Goal: Task Accomplishment & Management: Manage account settings

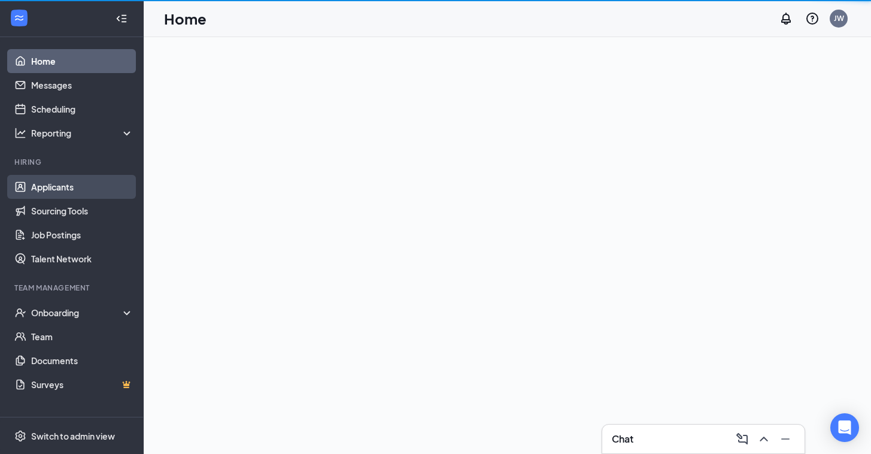
click at [62, 190] on link "Applicants" at bounding box center [82, 187] width 102 height 24
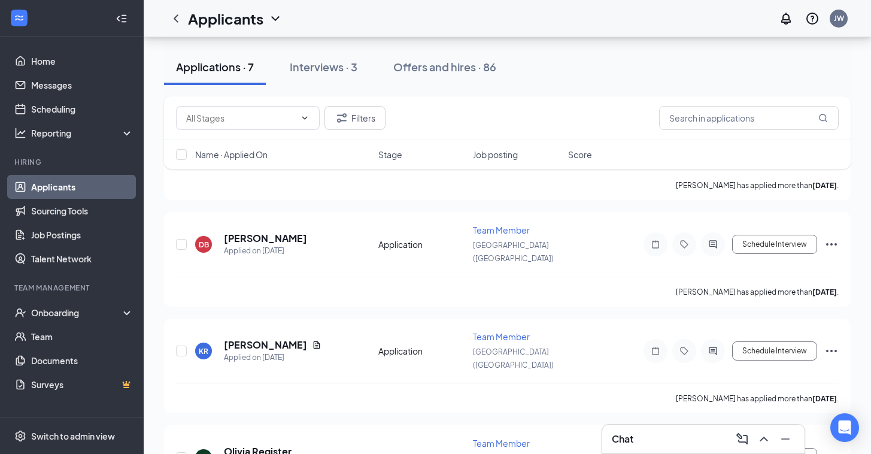
scroll to position [445, 0]
click at [252, 445] on h5 "Olivia Register" at bounding box center [258, 451] width 68 height 13
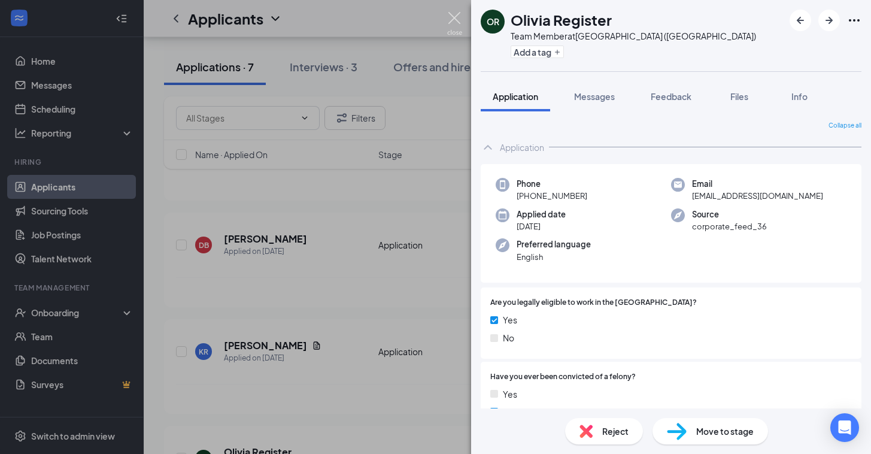
click at [455, 17] on img at bounding box center [454, 23] width 15 height 23
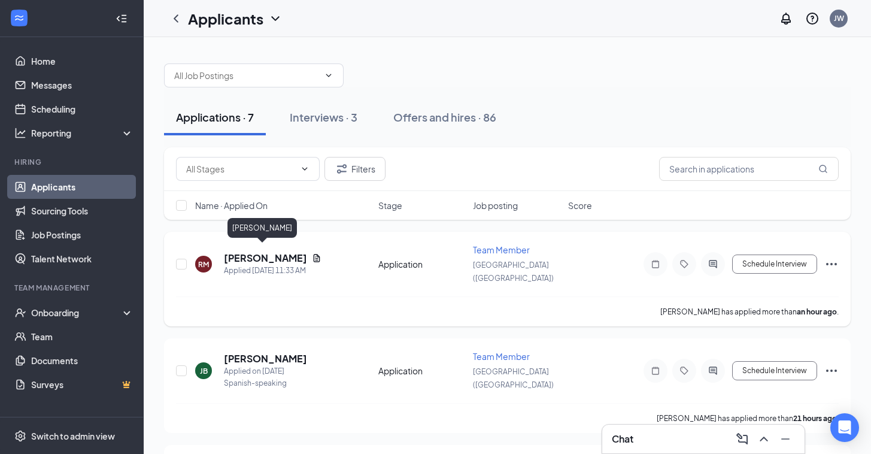
click at [256, 254] on h5 "[PERSON_NAME]" at bounding box center [265, 257] width 83 height 13
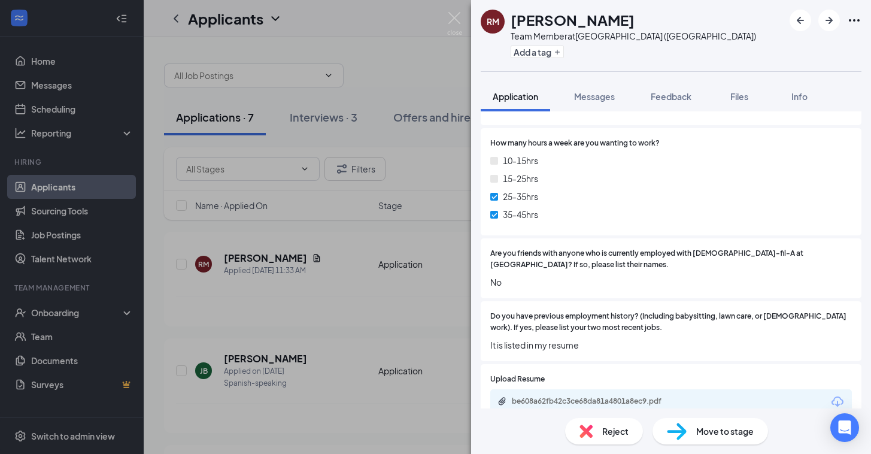
scroll to position [731, 0]
click at [570, 397] on div "be608a62fb42c3ce68da81a4801a8ec9.pdf" at bounding box center [596, 402] width 168 height 10
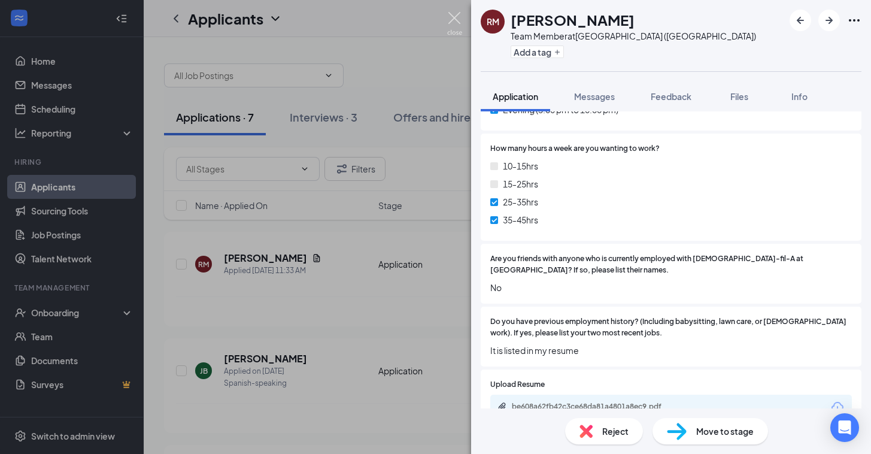
click at [456, 19] on img at bounding box center [454, 23] width 15 height 23
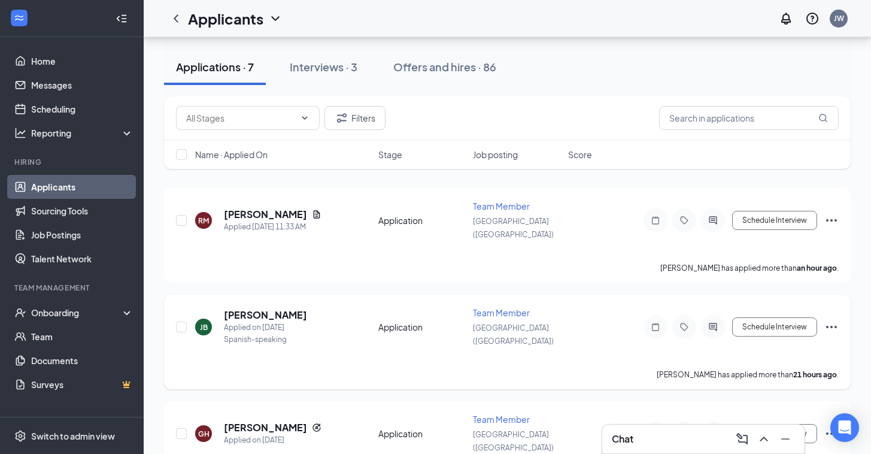
scroll to position [69, 0]
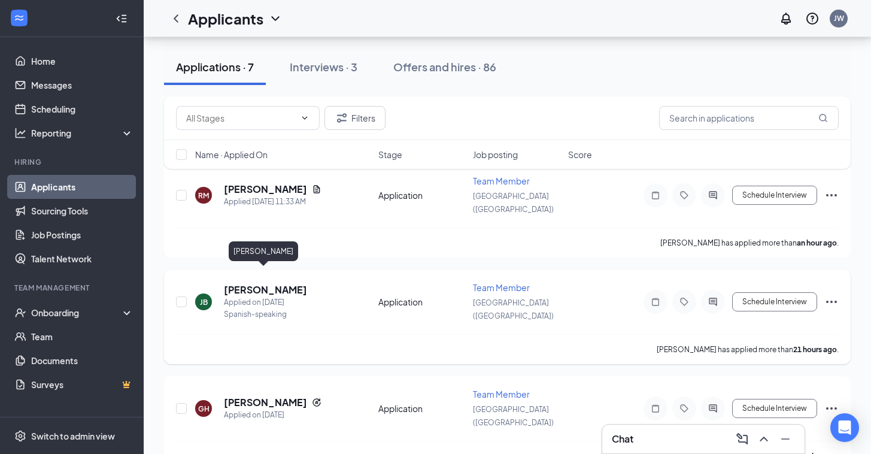
click at [247, 283] on h5 "[PERSON_NAME]" at bounding box center [265, 289] width 83 height 13
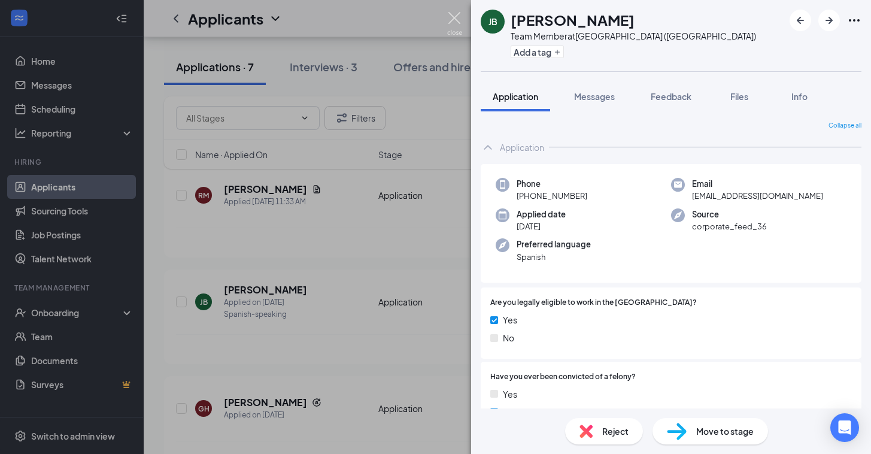
click at [455, 20] on img at bounding box center [454, 23] width 15 height 23
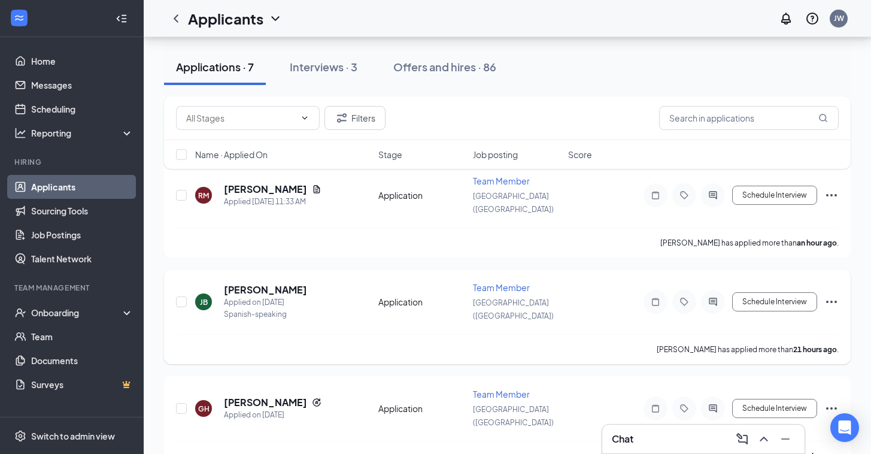
click at [831, 300] on icon "Ellipses" at bounding box center [831, 301] width 11 height 2
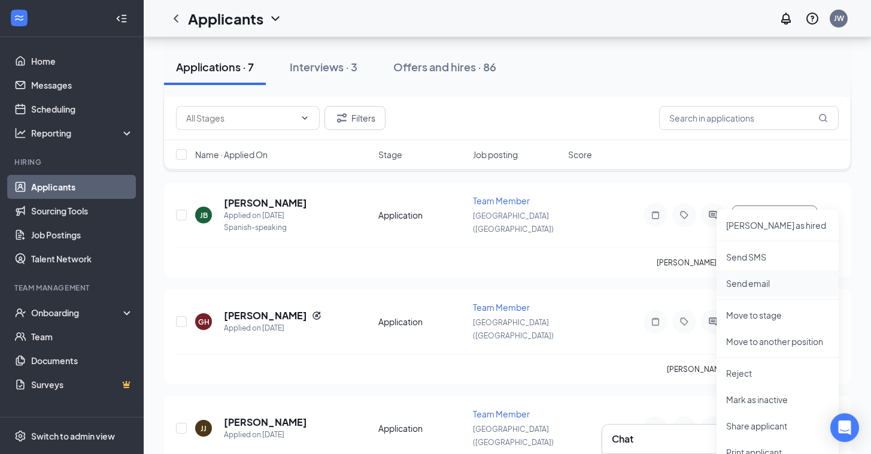
scroll to position [166, 0]
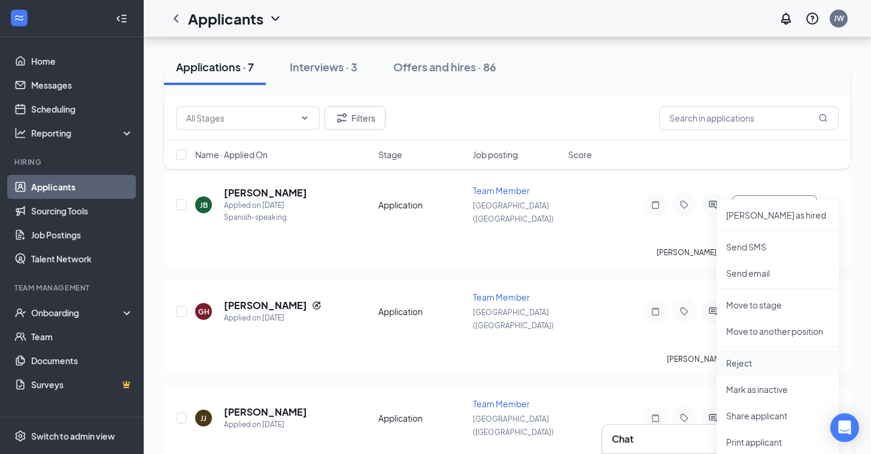
click at [753, 366] on p "Reject" at bounding box center [777, 363] width 103 height 12
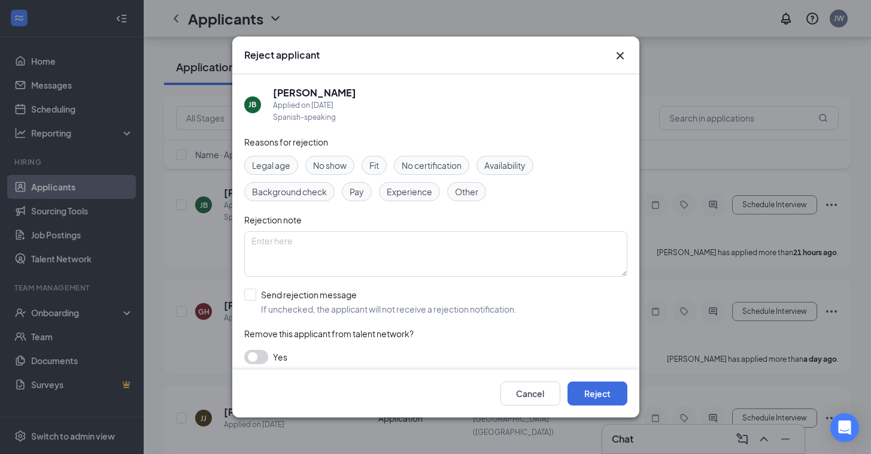
click at [262, 359] on button "button" at bounding box center [256, 357] width 24 height 14
click at [608, 396] on button "Reject" at bounding box center [597, 393] width 60 height 24
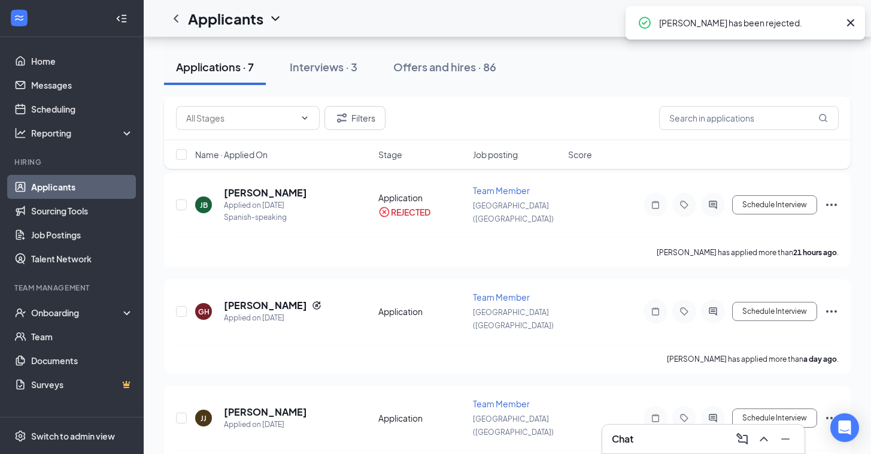
click at [853, 24] on icon "Cross" at bounding box center [850, 23] width 14 height 14
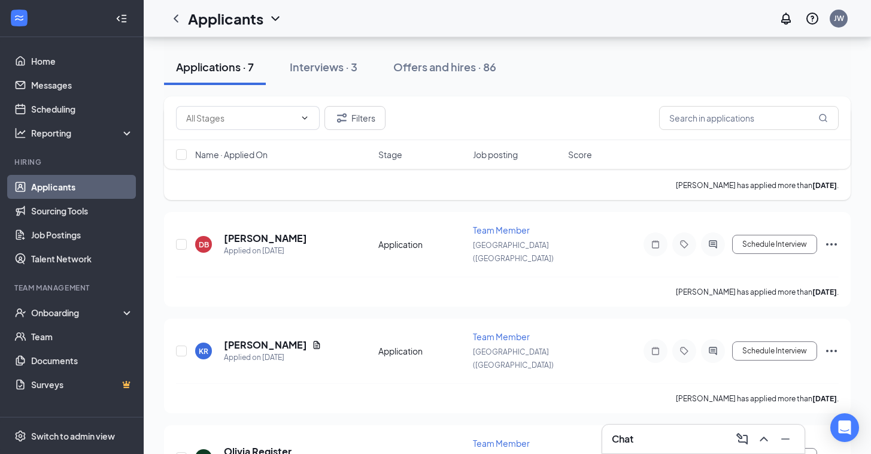
scroll to position [445, 0]
click at [829, 451] on icon "Ellipses" at bounding box center [831, 458] width 14 height 14
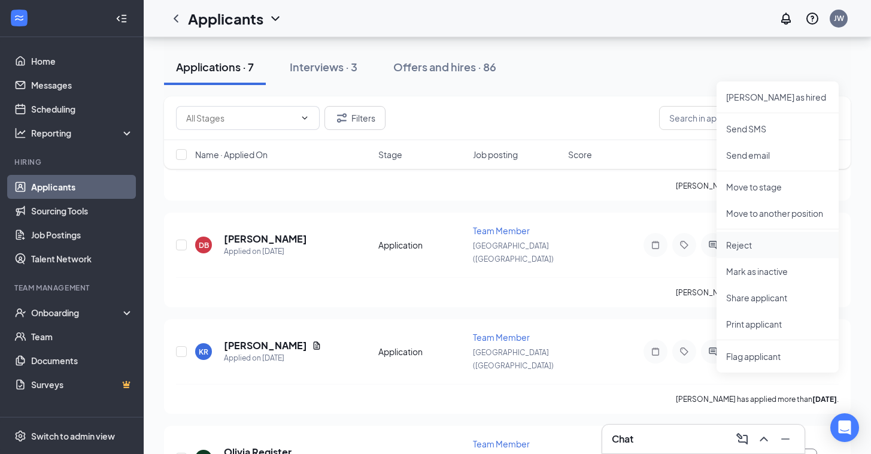
click at [761, 248] on p "Reject" at bounding box center [777, 245] width 103 height 12
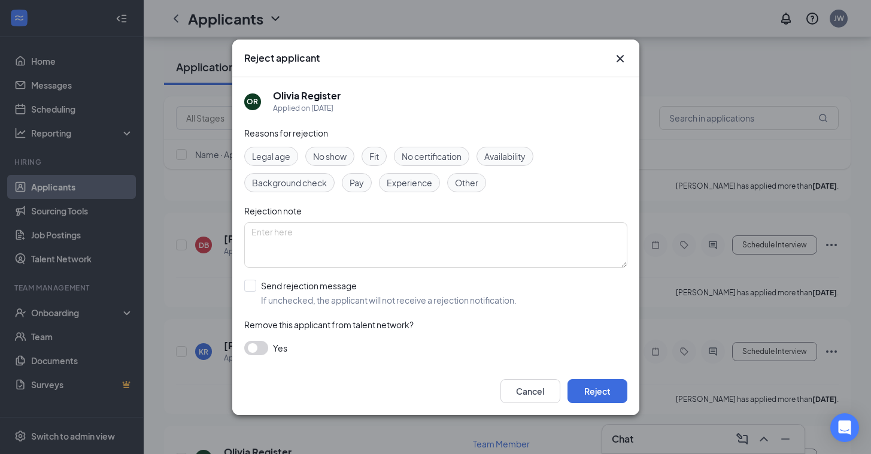
click at [263, 348] on button "button" at bounding box center [256, 348] width 24 height 14
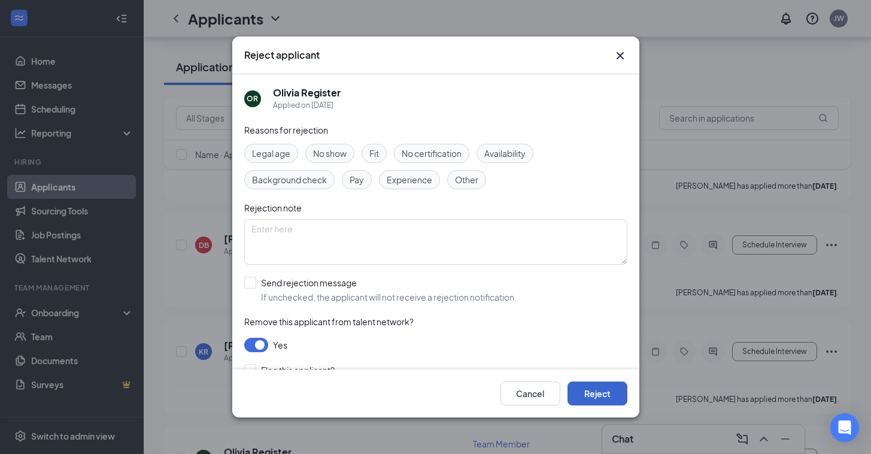
click at [609, 397] on button "Reject" at bounding box center [597, 393] width 60 height 24
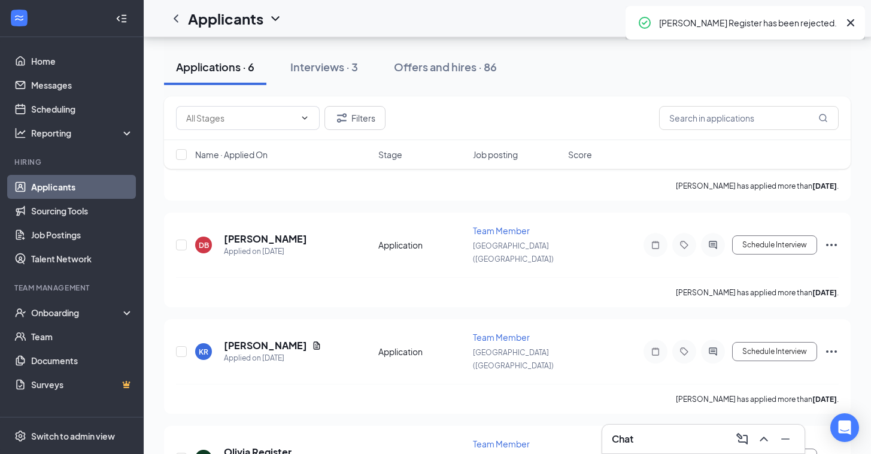
scroll to position [342, 0]
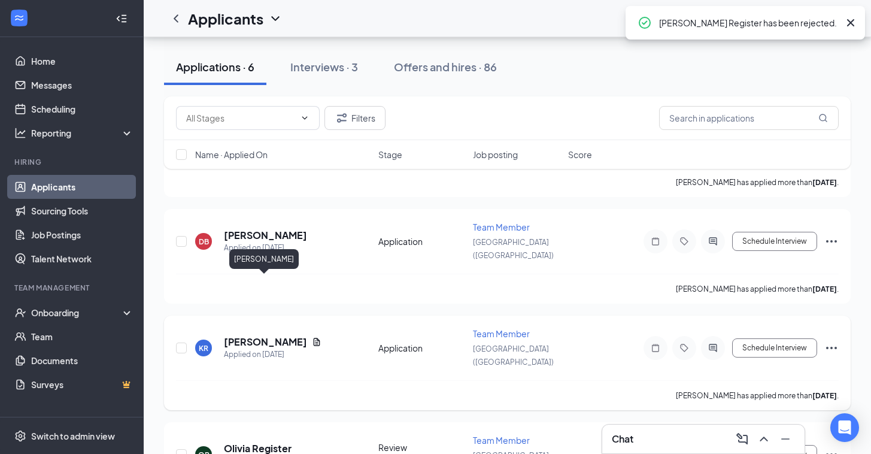
click at [272, 335] on h5 "[PERSON_NAME]" at bounding box center [265, 341] width 83 height 13
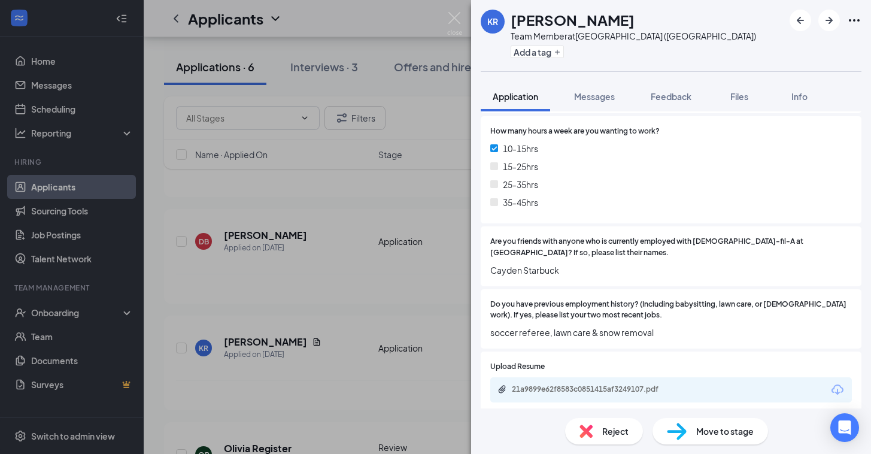
scroll to position [731, 0]
click at [456, 17] on img at bounding box center [454, 23] width 15 height 23
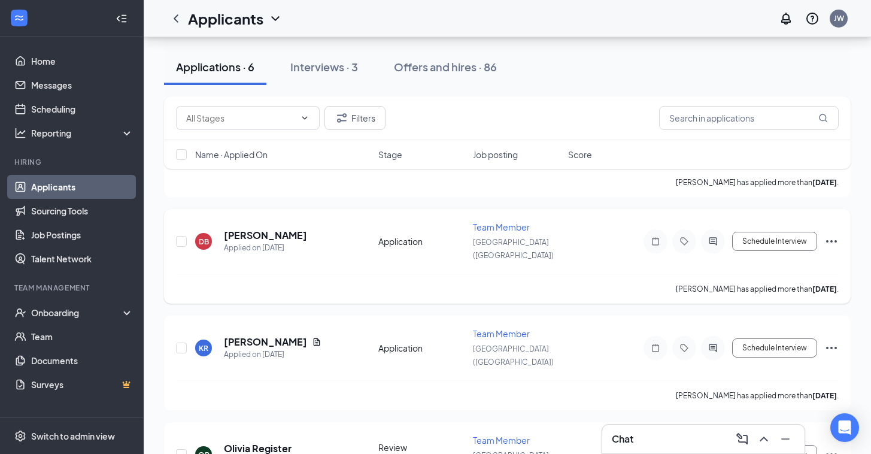
scroll to position [247, 0]
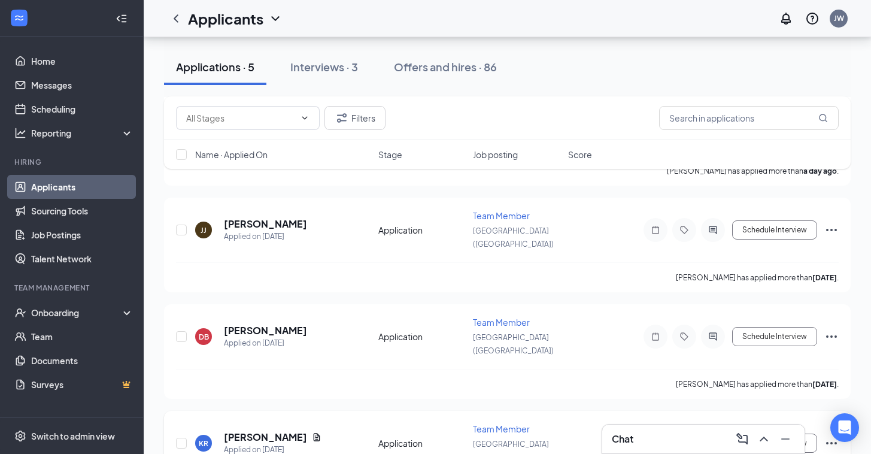
click at [833, 436] on icon "Ellipses" at bounding box center [831, 443] width 14 height 14
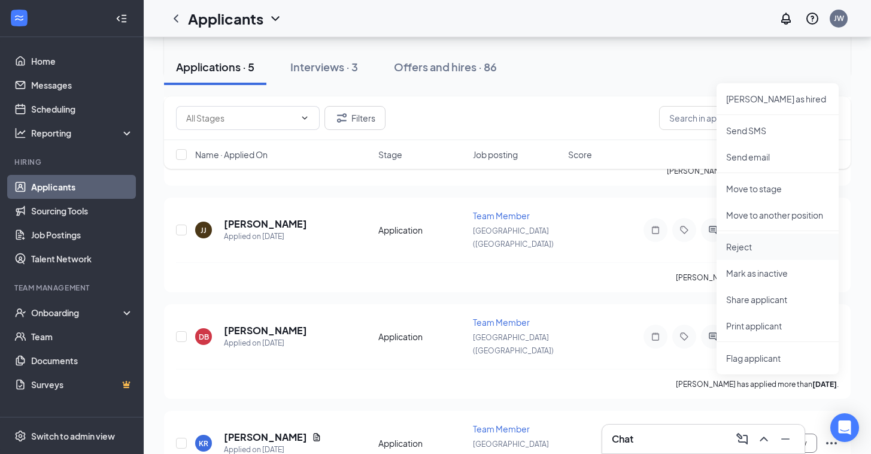
click at [772, 251] on p "Reject" at bounding box center [777, 247] width 103 height 12
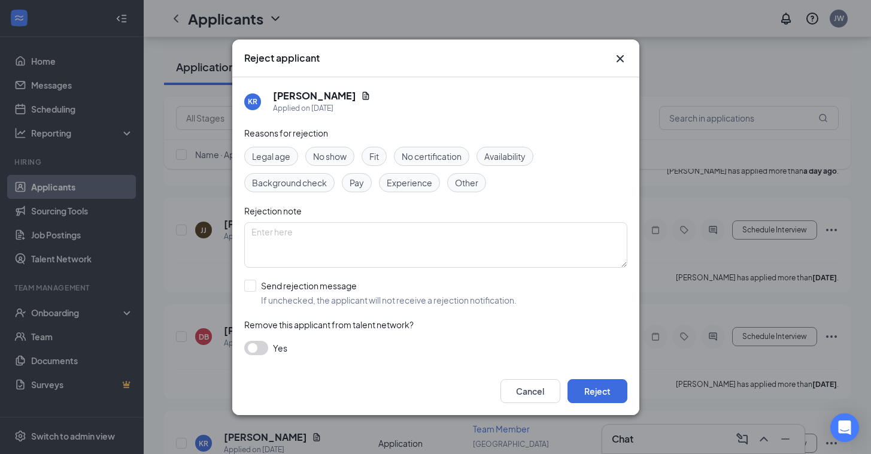
click at [259, 350] on button "button" at bounding box center [256, 348] width 24 height 14
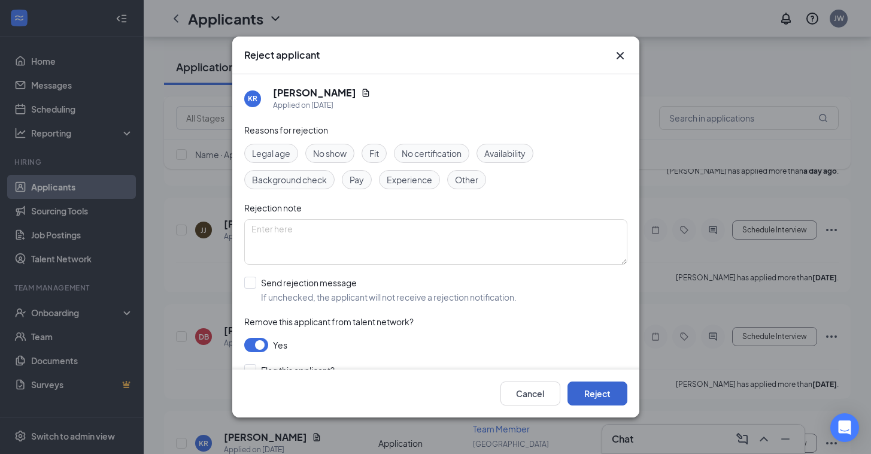
click at [605, 390] on button "Reject" at bounding box center [597, 393] width 60 height 24
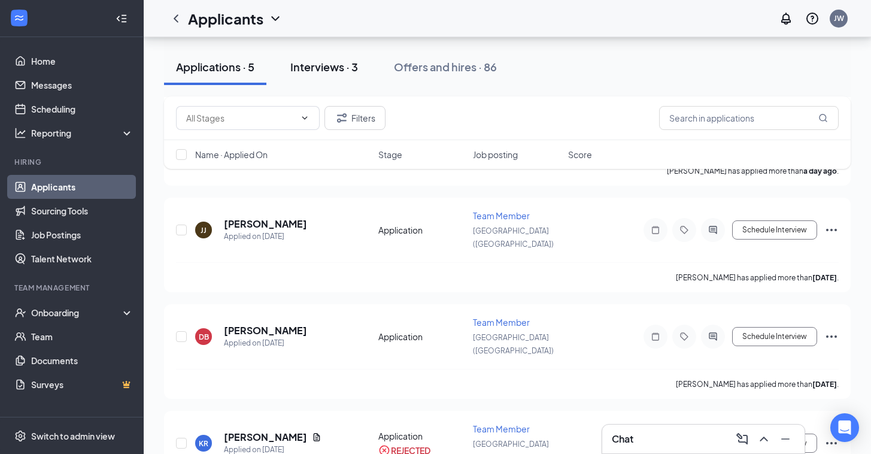
click at [331, 68] on div "Interviews · 3" at bounding box center [324, 66] width 68 height 15
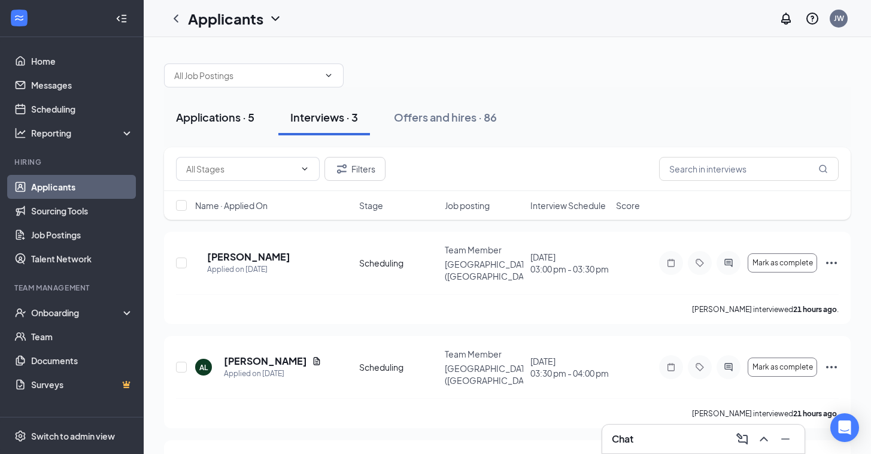
click at [222, 114] on div "Applications · 5" at bounding box center [215, 117] width 78 height 15
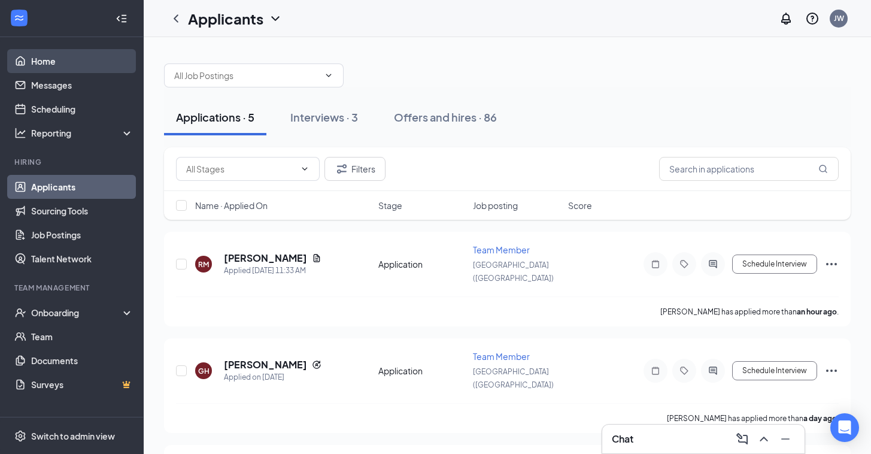
click at [57, 54] on link "Home" at bounding box center [82, 61] width 102 height 24
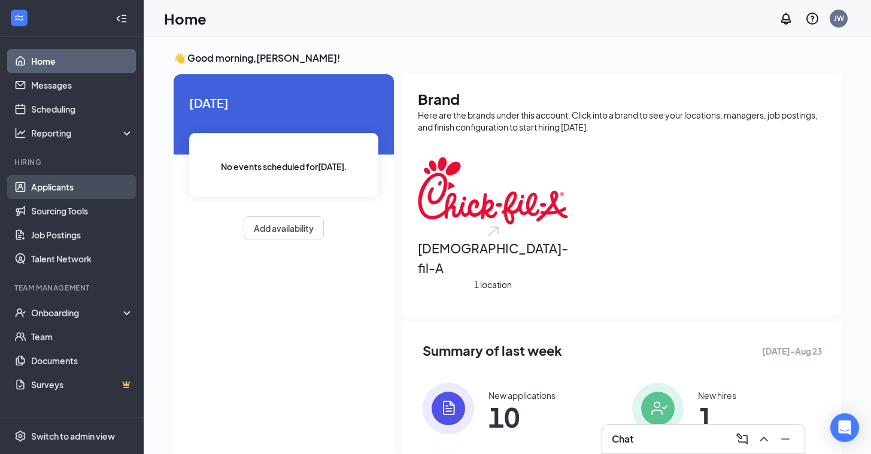
click at [75, 180] on link "Applicants" at bounding box center [82, 187] width 102 height 24
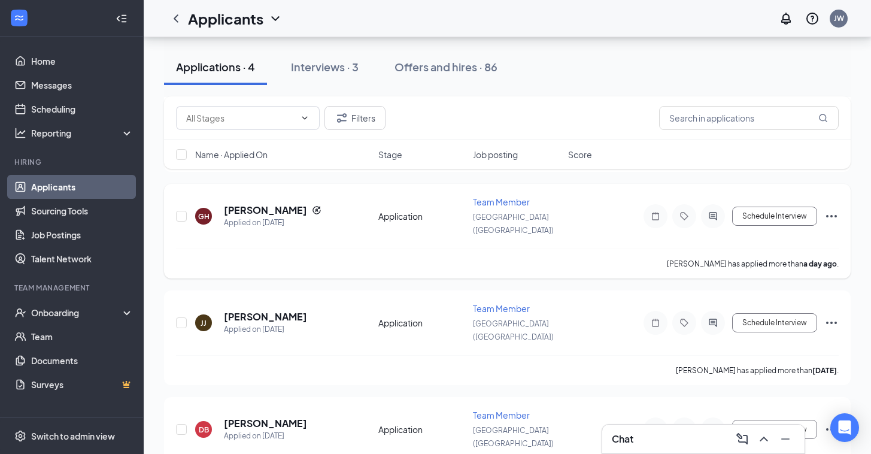
scroll to position [154, 0]
click at [244, 417] on h5 "[PERSON_NAME]" at bounding box center [265, 423] width 83 height 13
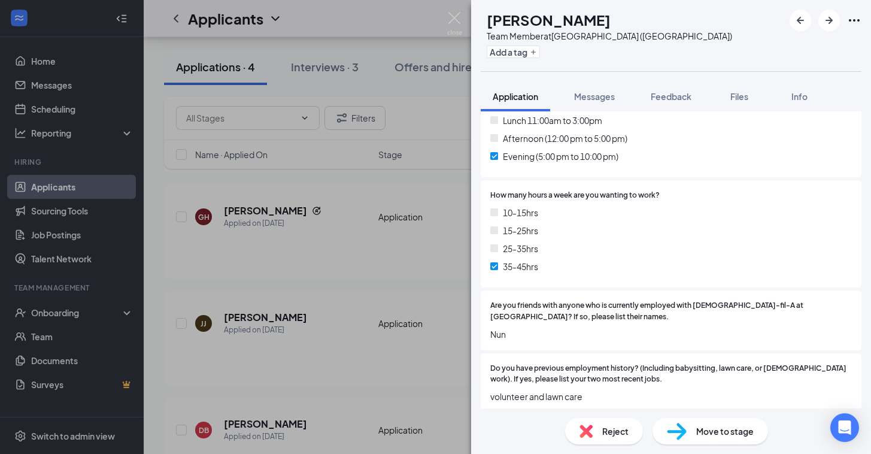
scroll to position [667, 0]
click at [457, 19] on img at bounding box center [454, 23] width 15 height 23
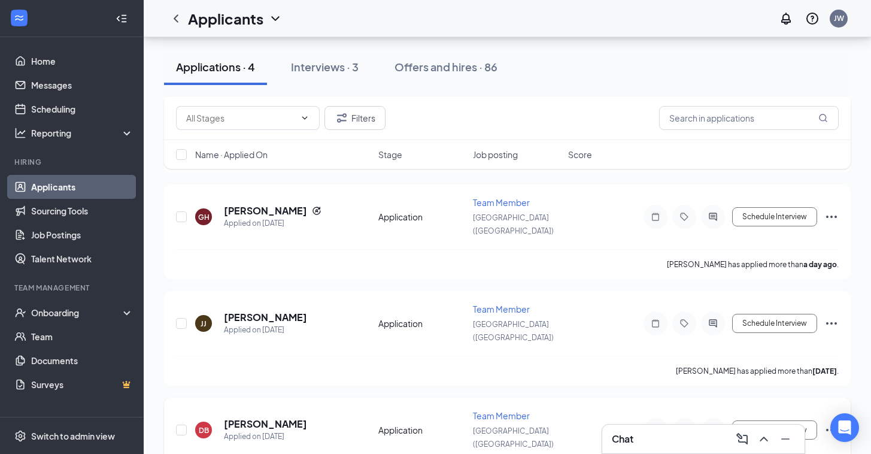
click at [832, 423] on icon "Ellipses" at bounding box center [831, 430] width 14 height 14
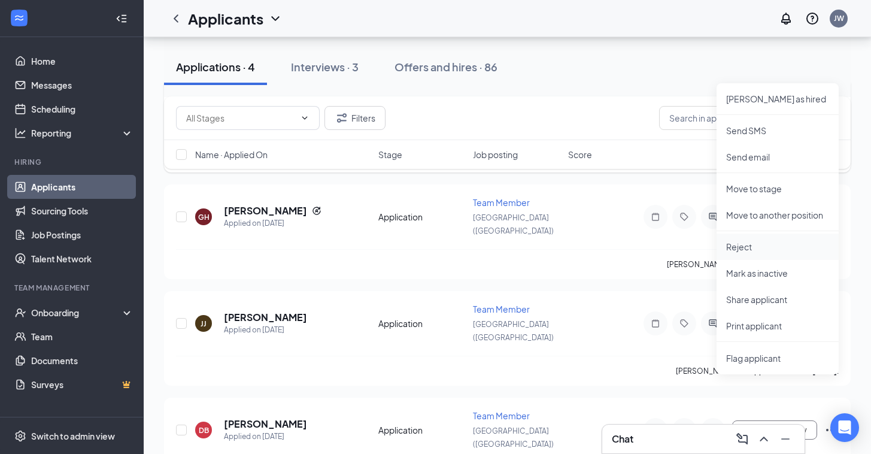
click at [755, 247] on p "Reject" at bounding box center [777, 247] width 103 height 12
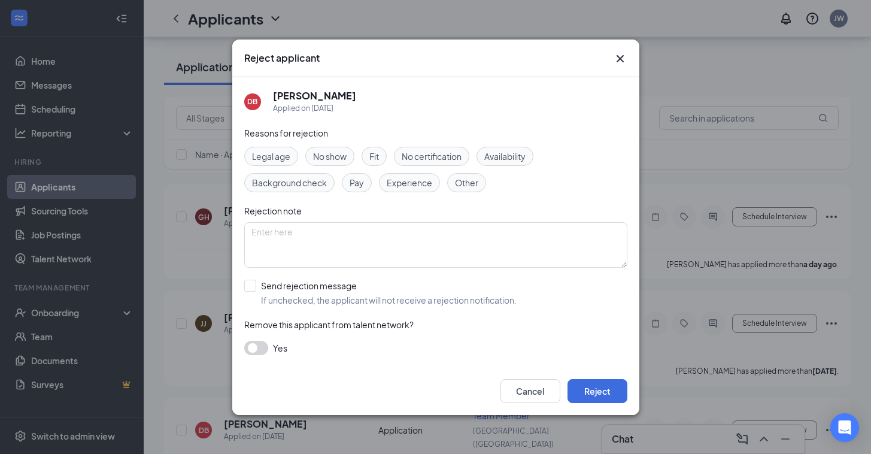
click at [263, 345] on button "button" at bounding box center [256, 348] width 24 height 14
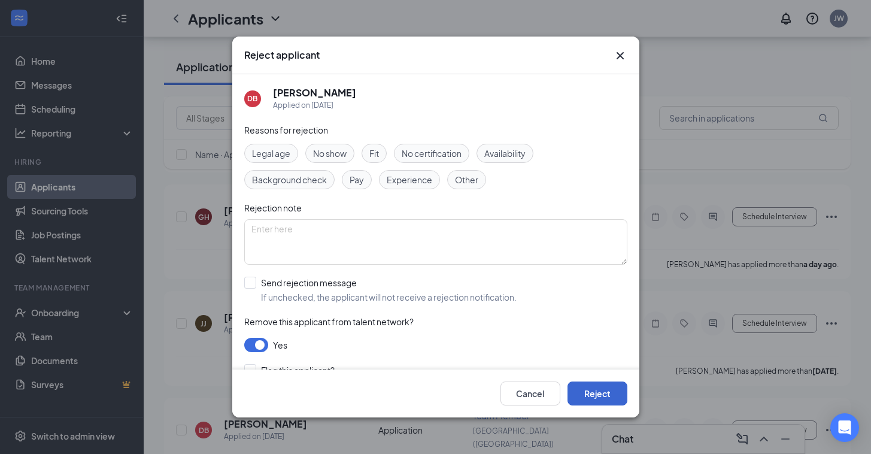
click at [600, 393] on button "Reject" at bounding box center [597, 393] width 60 height 24
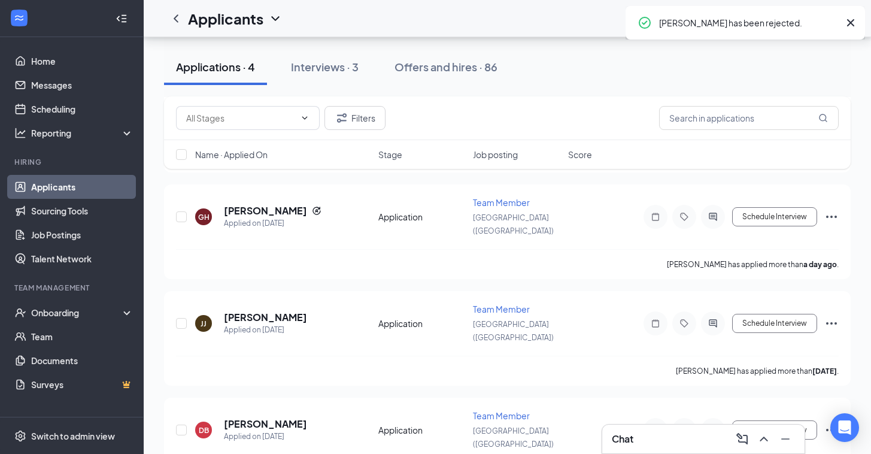
scroll to position [60, 0]
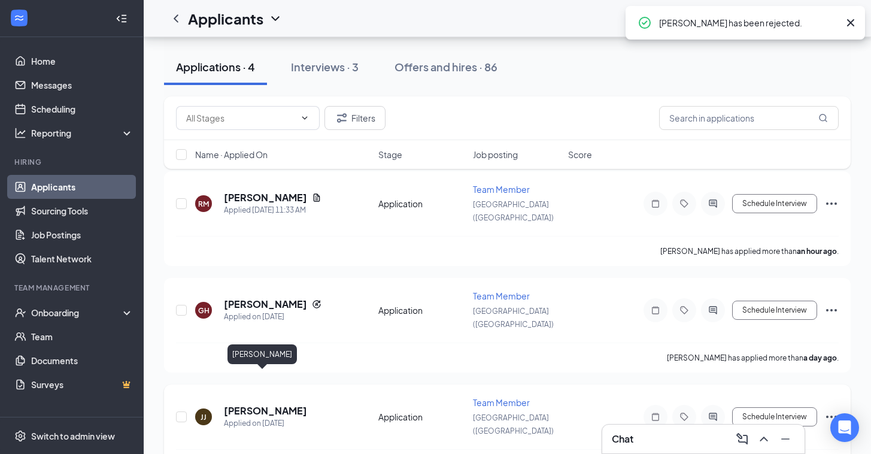
click at [272, 404] on h5 "[PERSON_NAME]" at bounding box center [265, 410] width 83 height 13
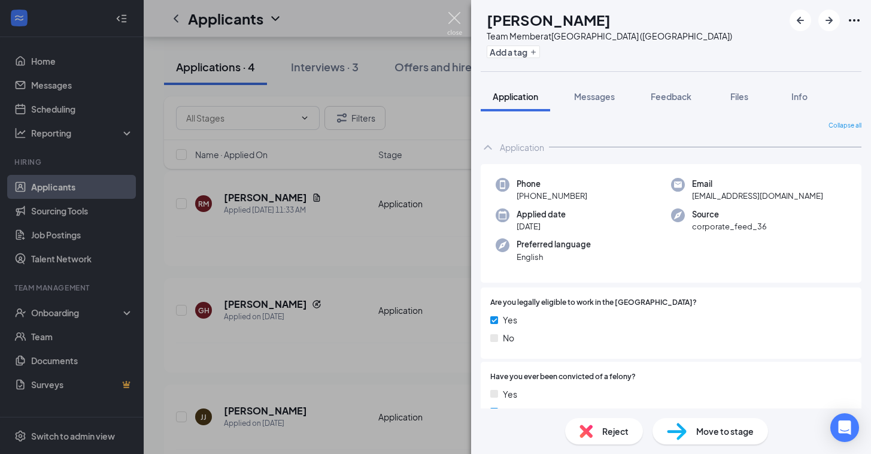
click at [457, 19] on img at bounding box center [454, 23] width 15 height 23
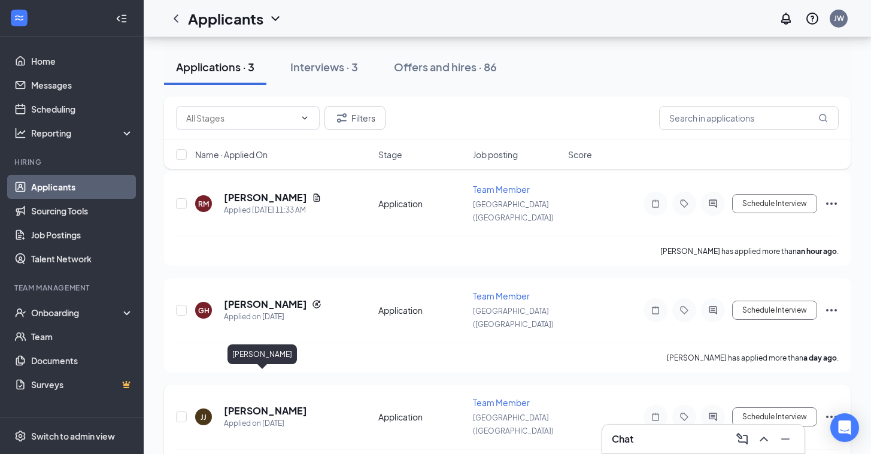
click at [257, 404] on h5 "[PERSON_NAME]" at bounding box center [265, 410] width 83 height 13
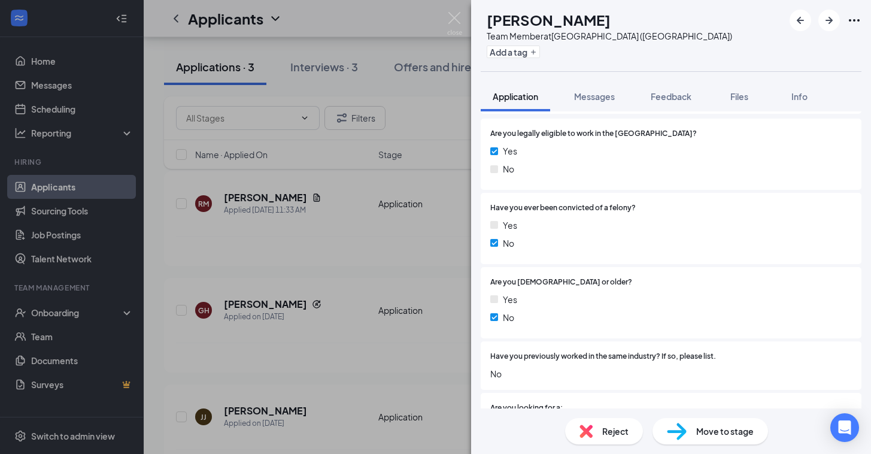
scroll to position [171, 0]
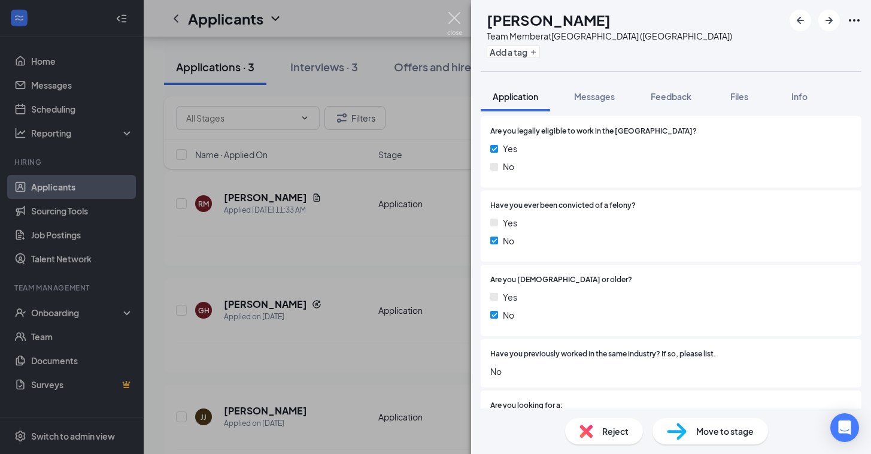
click at [456, 20] on img at bounding box center [454, 23] width 15 height 23
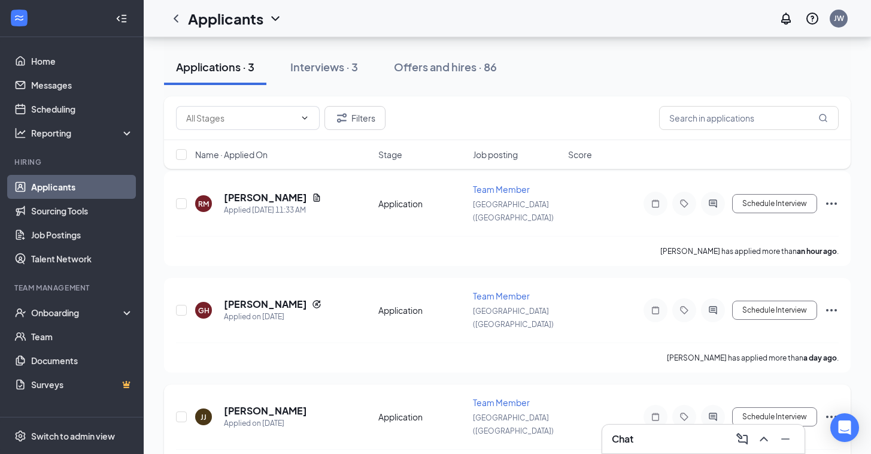
click at [834, 409] on icon "Ellipses" at bounding box center [831, 416] width 14 height 14
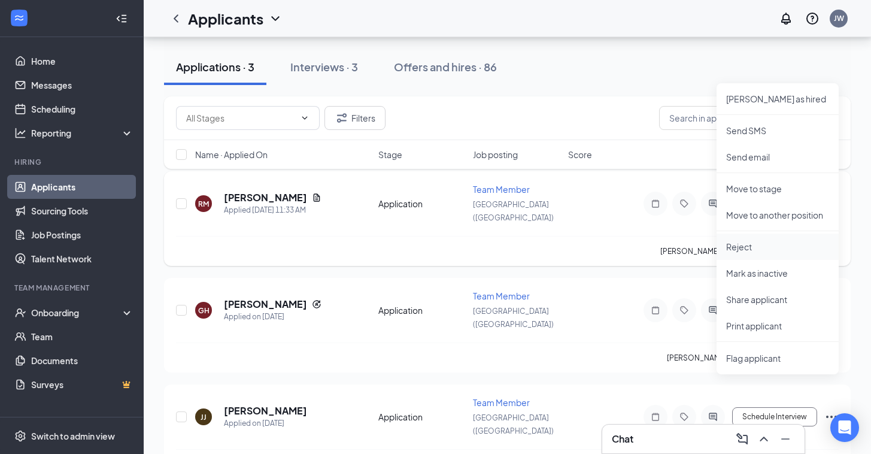
click at [746, 248] on p "Reject" at bounding box center [777, 247] width 103 height 12
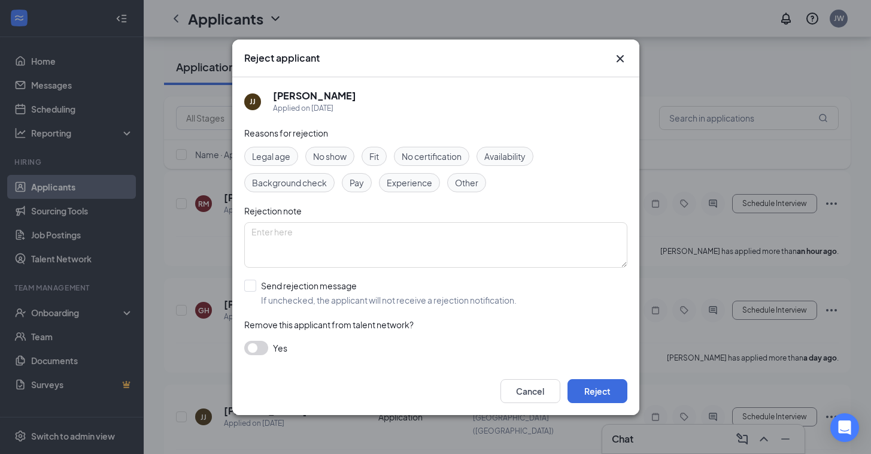
click at [263, 351] on button "button" at bounding box center [256, 348] width 24 height 14
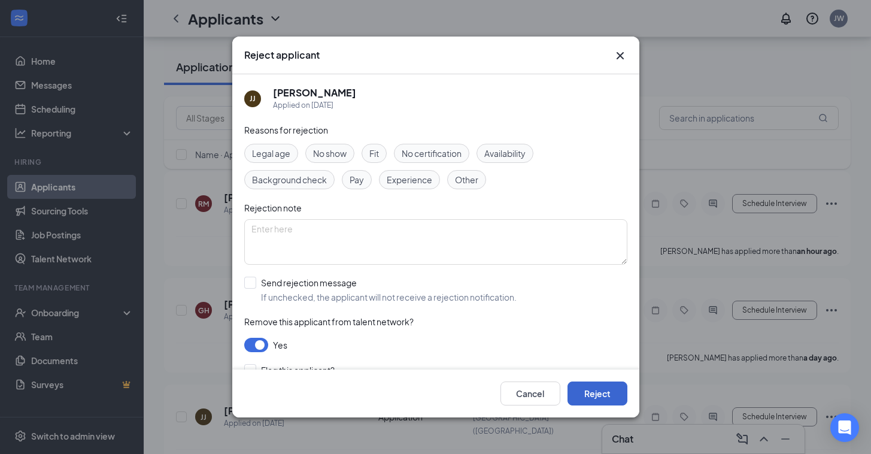
click at [606, 399] on button "Reject" at bounding box center [597, 393] width 60 height 24
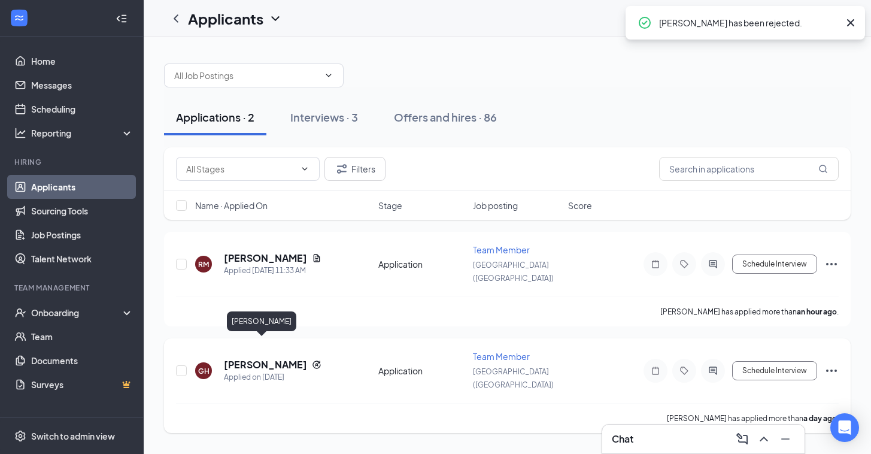
click at [256, 358] on h5 "[PERSON_NAME]" at bounding box center [265, 364] width 83 height 13
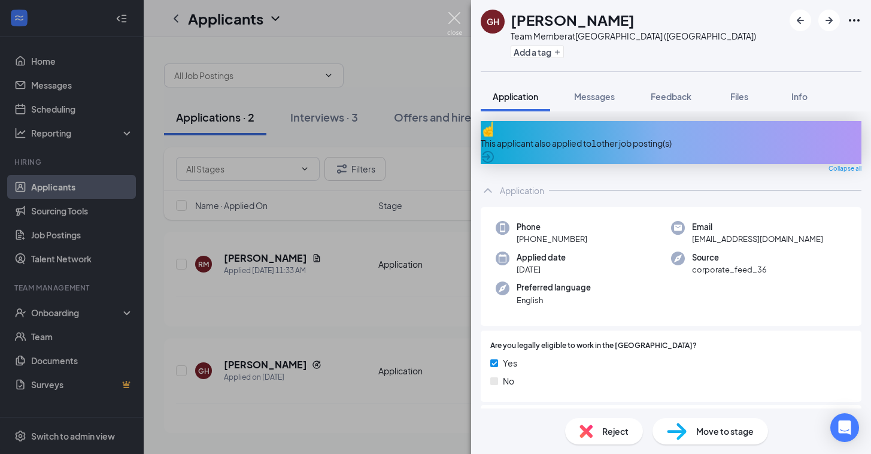
click at [455, 20] on img at bounding box center [454, 23] width 15 height 23
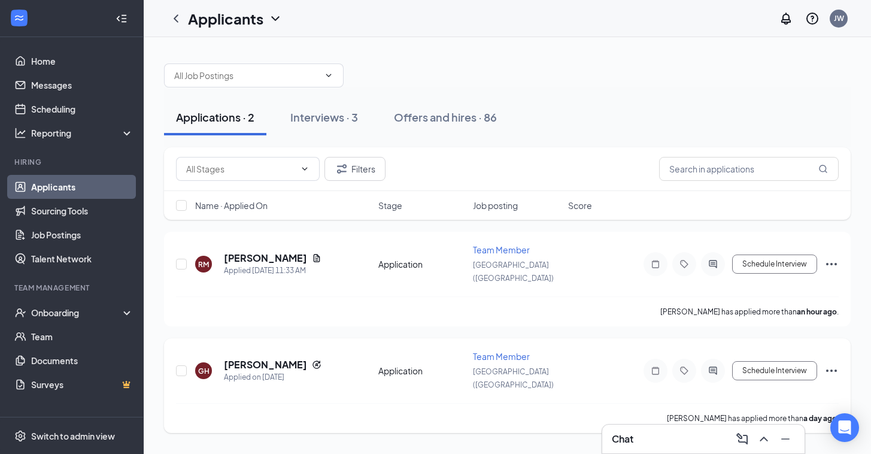
click at [833, 363] on icon "Ellipses" at bounding box center [831, 370] width 14 height 14
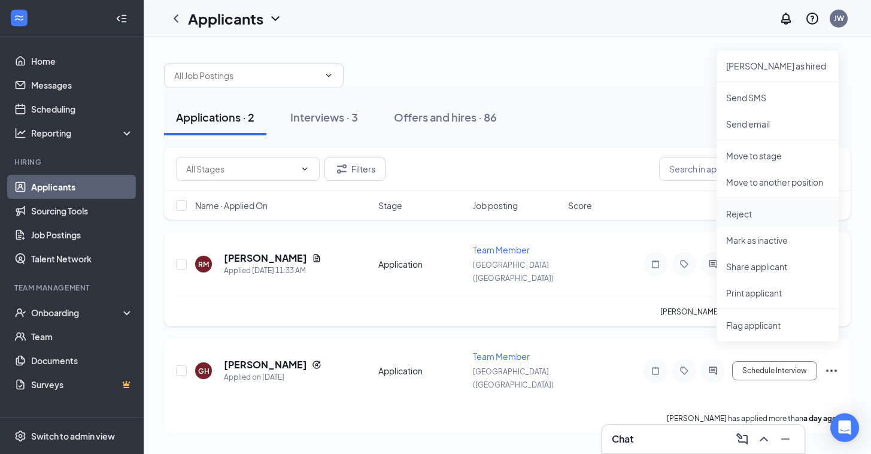
click at [746, 212] on p "Reject" at bounding box center [777, 214] width 103 height 12
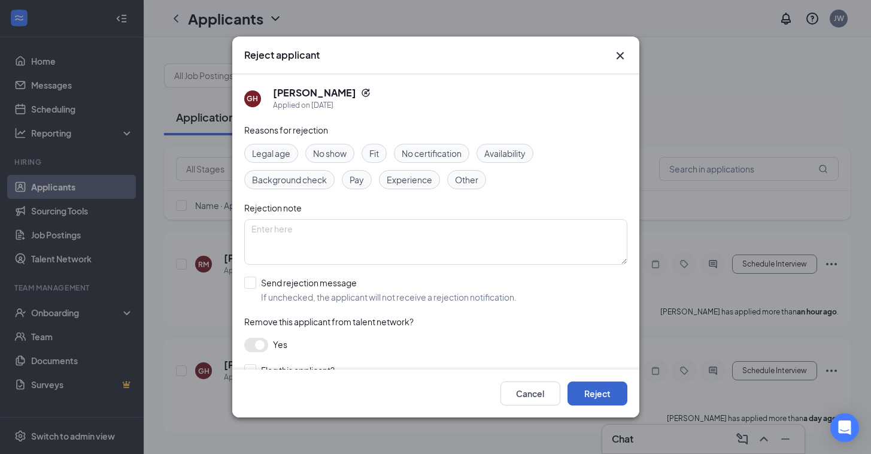
click at [594, 392] on button "Reject" at bounding box center [597, 393] width 60 height 24
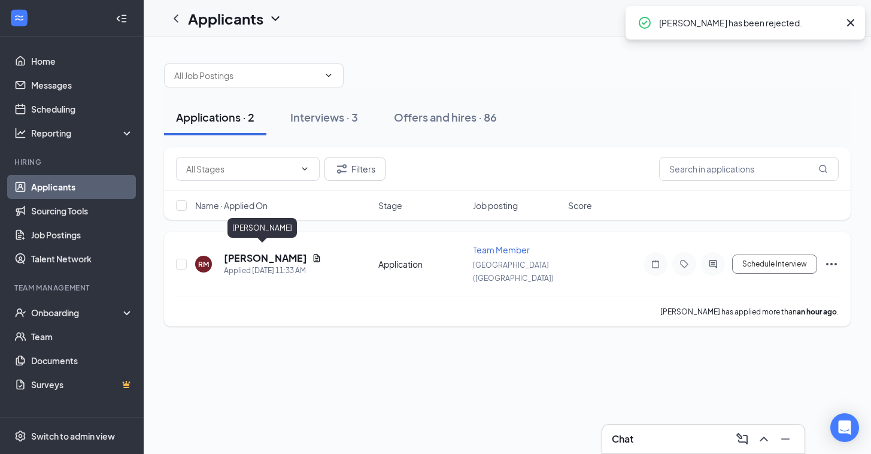
click at [251, 253] on h5 "[PERSON_NAME]" at bounding box center [265, 257] width 83 height 13
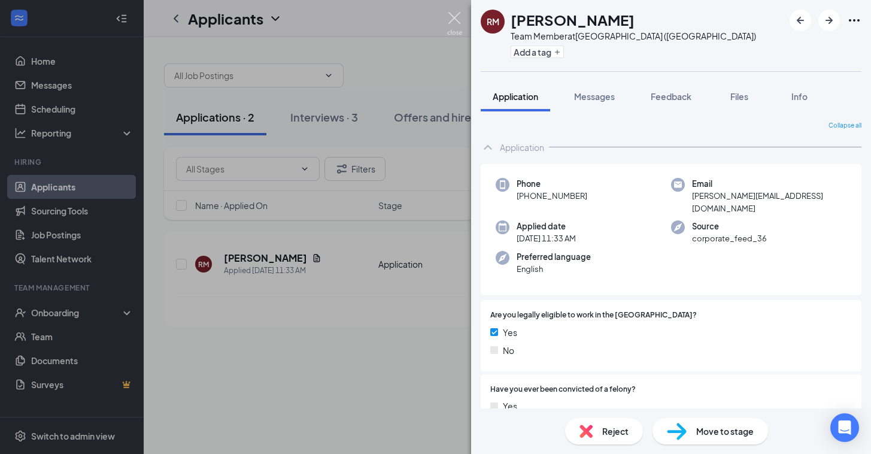
click at [456, 19] on img at bounding box center [454, 23] width 15 height 23
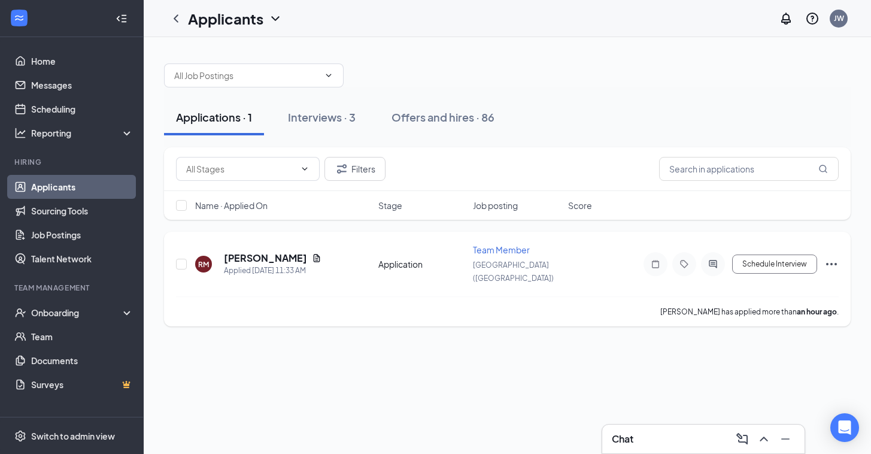
click at [831, 259] on icon "Ellipses" at bounding box center [831, 264] width 14 height 14
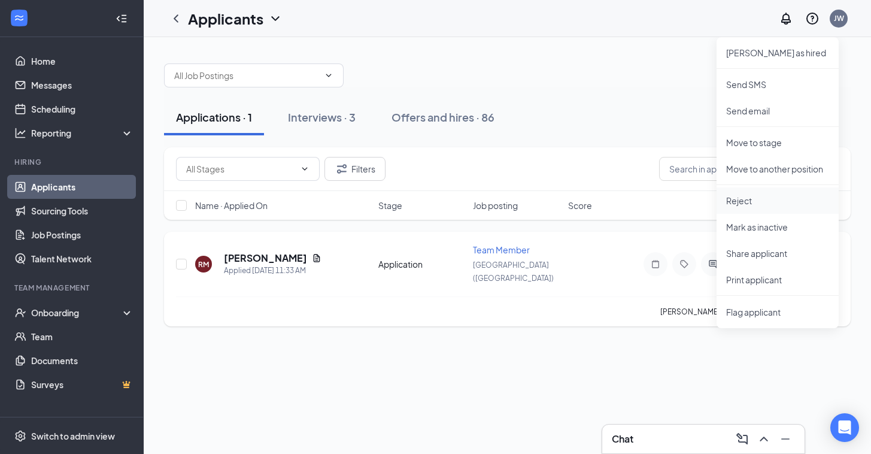
click at [757, 201] on p "Reject" at bounding box center [777, 201] width 103 height 12
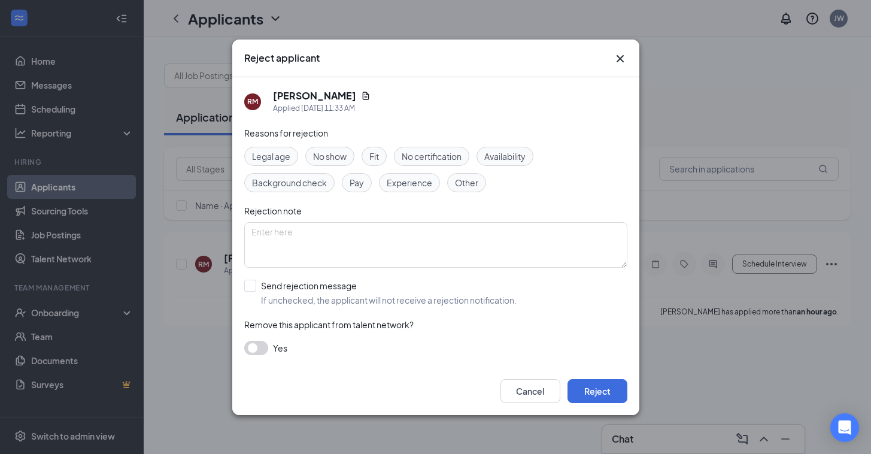
click at [262, 349] on button "button" at bounding box center [256, 348] width 24 height 14
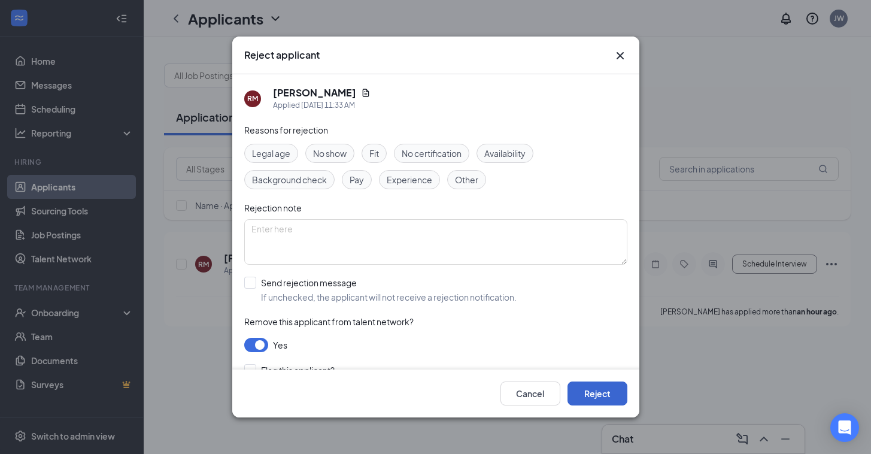
click at [600, 395] on button "Reject" at bounding box center [597, 393] width 60 height 24
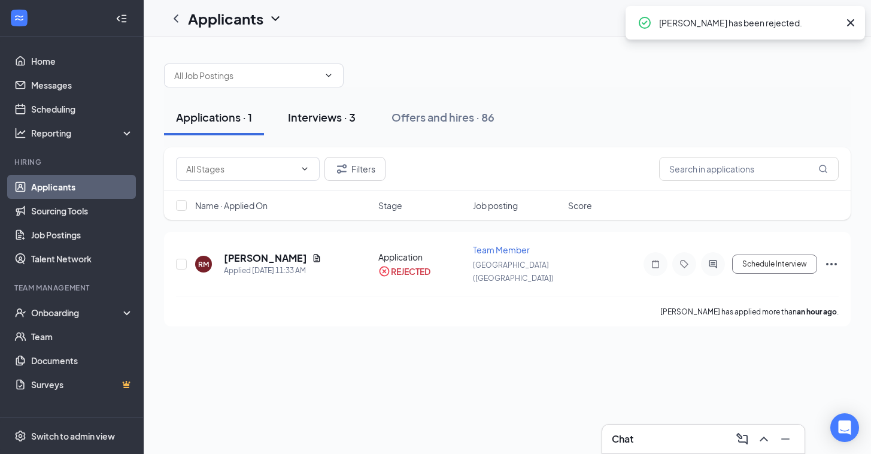
click at [311, 115] on div "Interviews · 3" at bounding box center [322, 117] width 68 height 15
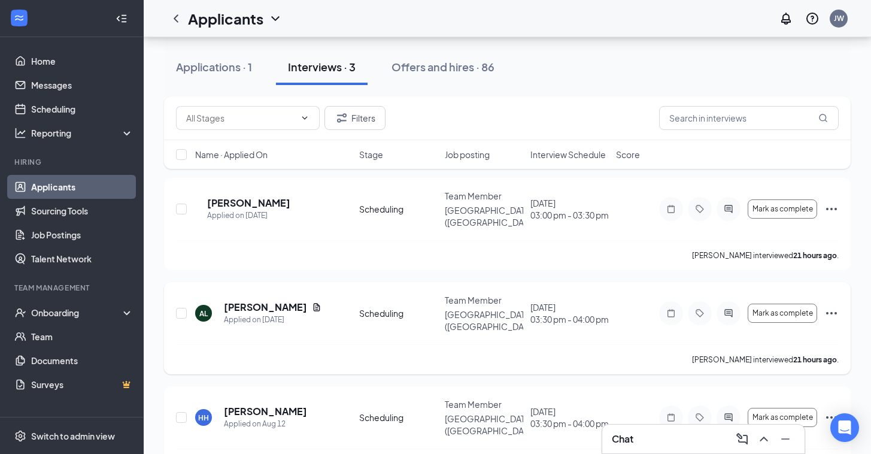
scroll to position [53, 0]
click at [250, 405] on h5 "[PERSON_NAME]" at bounding box center [265, 411] width 83 height 13
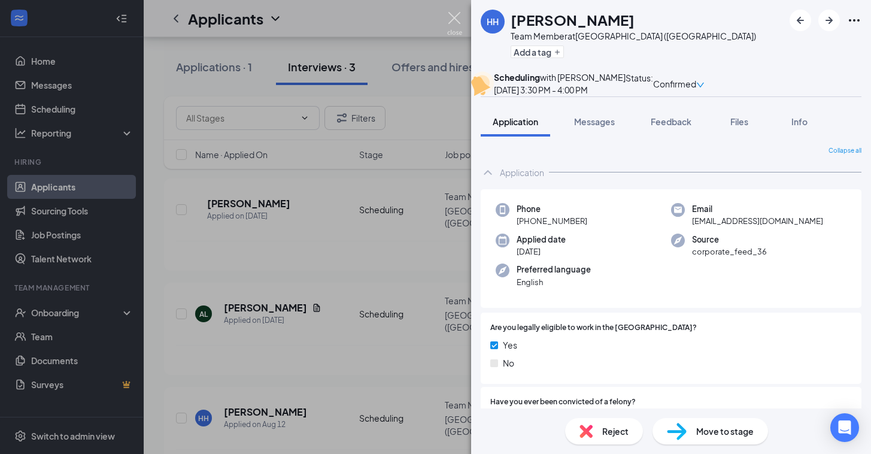
click at [453, 17] on img at bounding box center [454, 23] width 15 height 23
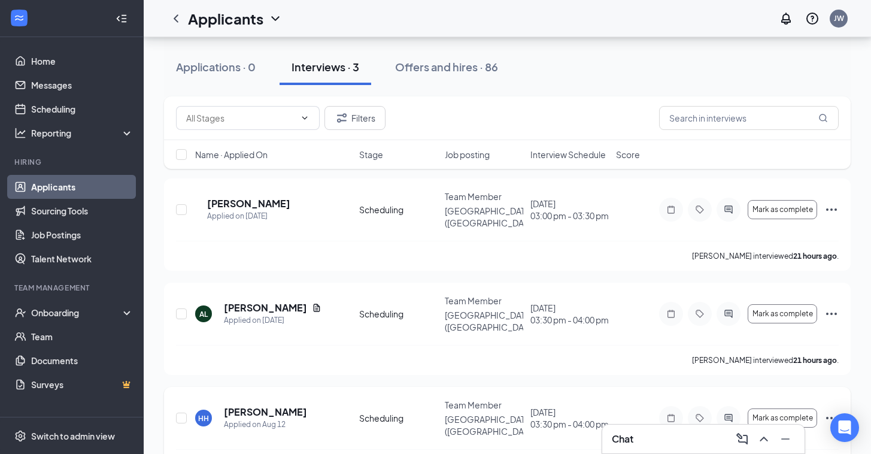
click at [833, 411] on icon "Ellipses" at bounding box center [831, 418] width 14 height 14
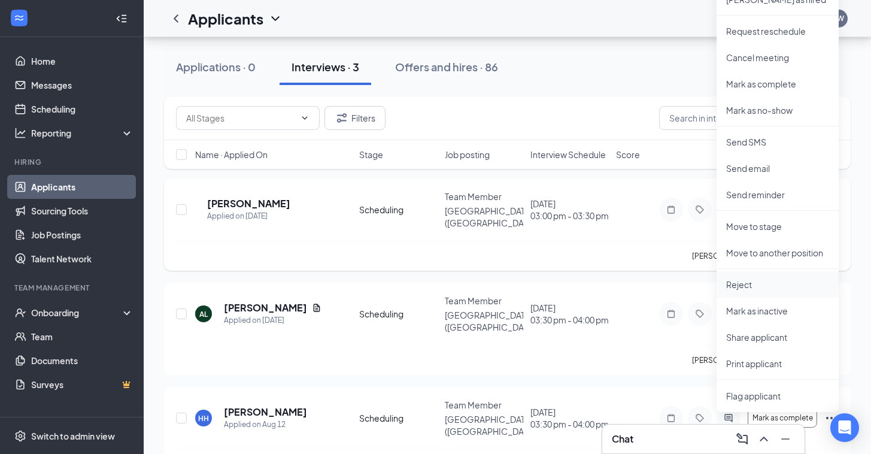
click at [751, 287] on p "Reject" at bounding box center [777, 284] width 103 height 12
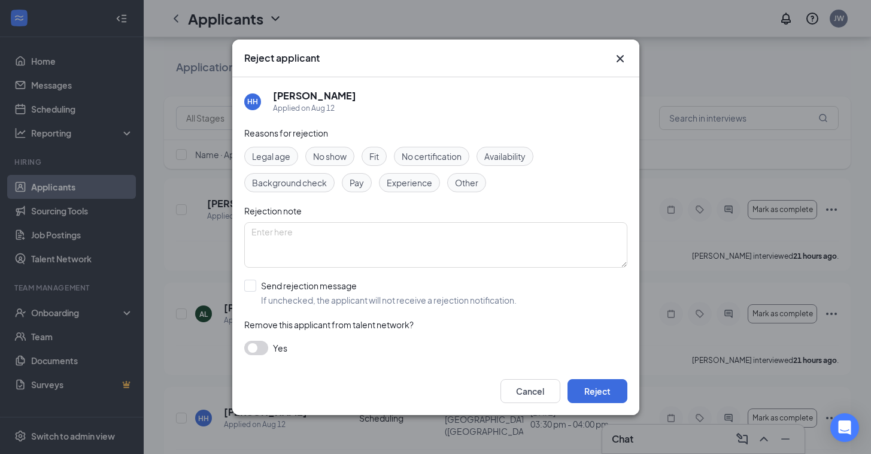
click at [263, 349] on button "button" at bounding box center [256, 348] width 24 height 14
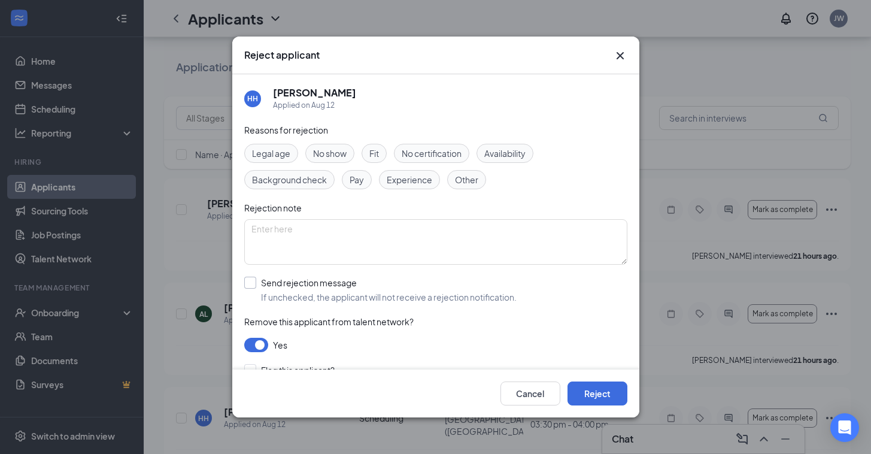
click at [251, 284] on div at bounding box center [250, 283] width 12 height 12
click at [251, 284] on input "Send rejection message If unchecked, the applicant will not receive a rejection…" at bounding box center [380, 290] width 272 height 26
checkbox input "true"
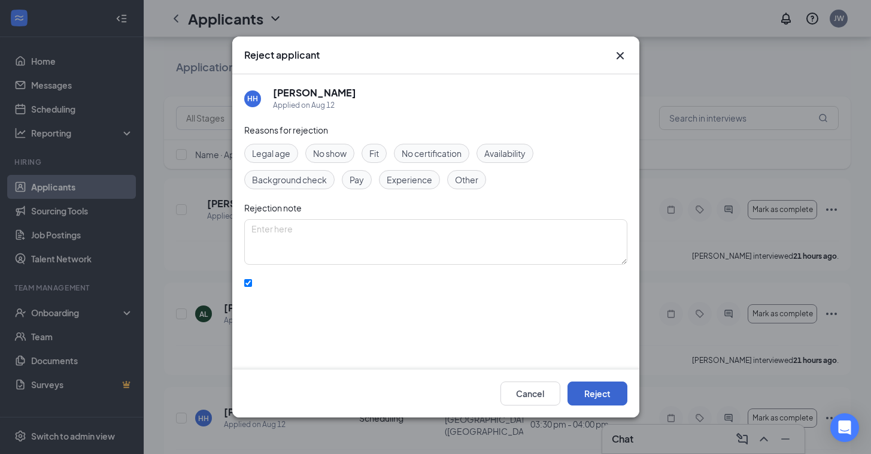
click at [599, 399] on button "Reject" at bounding box center [597, 393] width 60 height 24
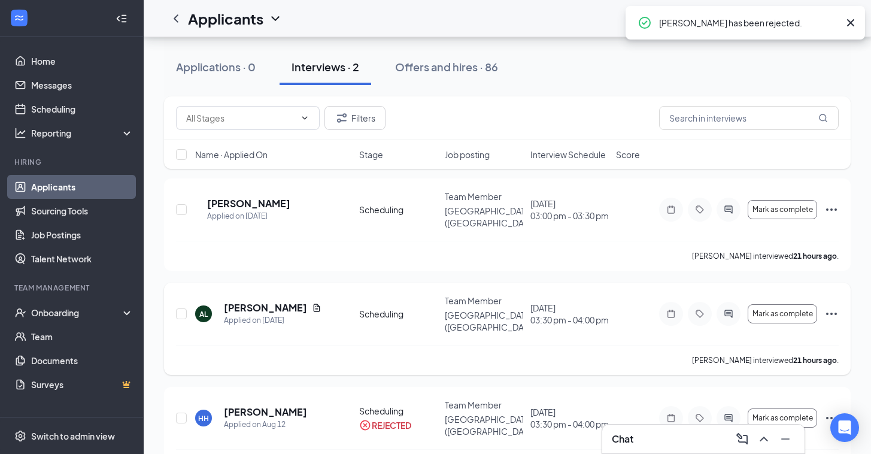
click at [831, 306] on icon "Ellipses" at bounding box center [831, 313] width 14 height 14
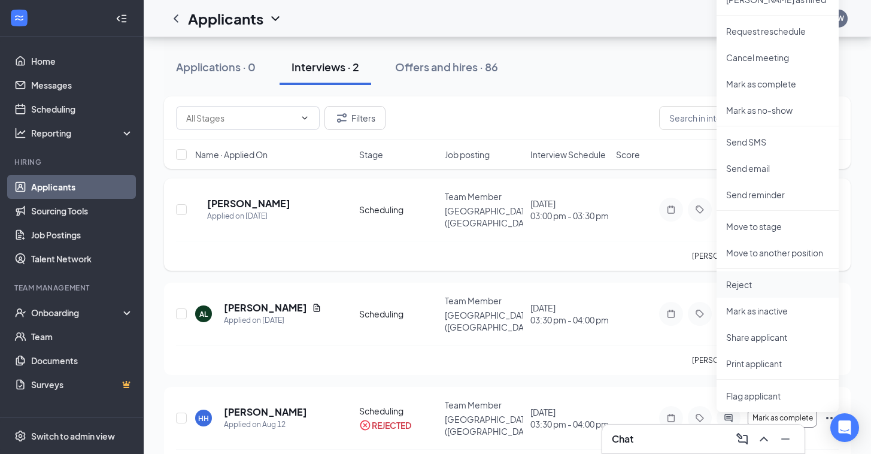
click at [775, 292] on li "Reject" at bounding box center [778, 284] width 122 height 26
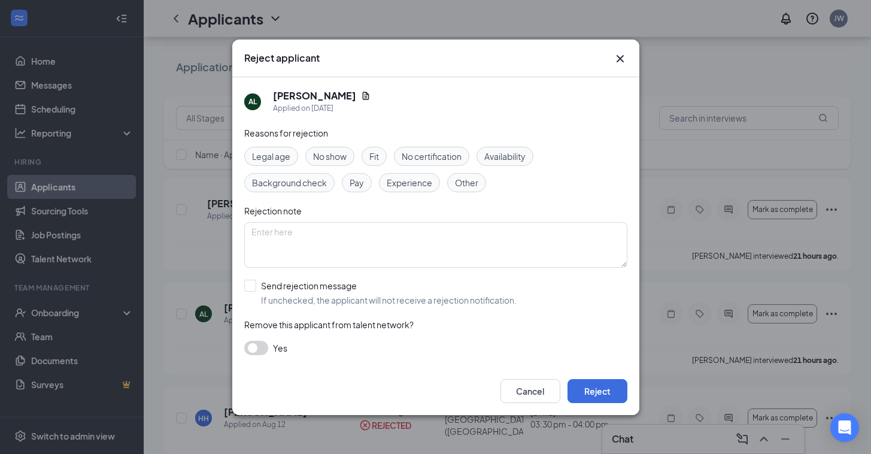
click at [260, 347] on button "button" at bounding box center [256, 348] width 24 height 14
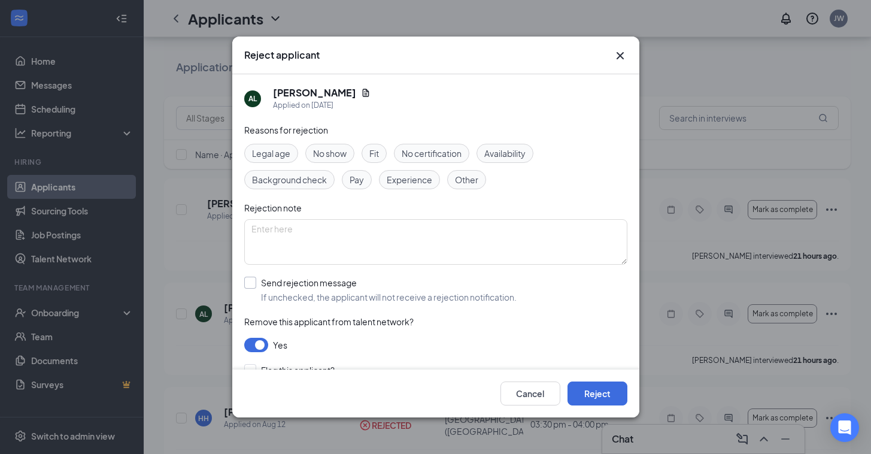
click at [252, 284] on div at bounding box center [250, 283] width 12 height 12
click at [252, 284] on input "Send rejection message If unchecked, the applicant will not receive a rejection…" at bounding box center [380, 290] width 272 height 26
checkbox input "true"
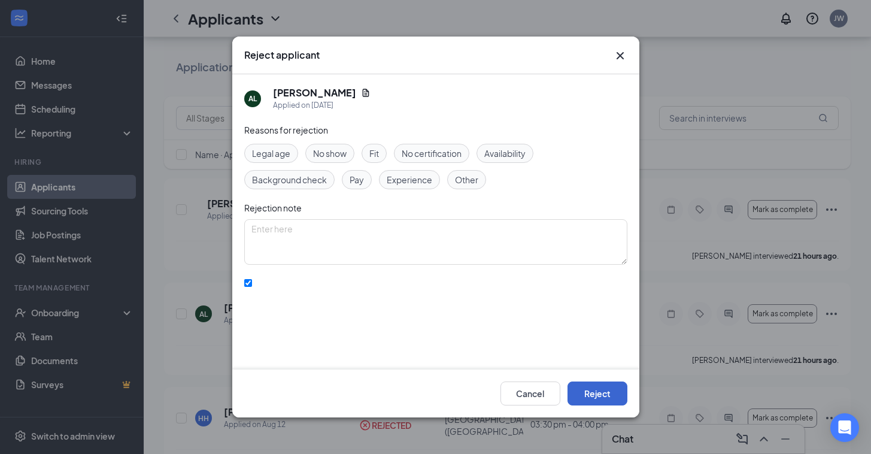
click at [591, 394] on button "Reject" at bounding box center [597, 393] width 60 height 24
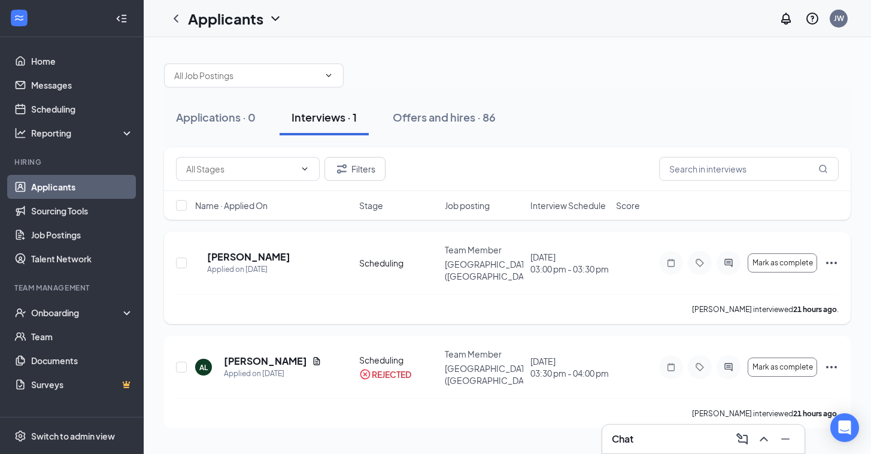
click at [834, 257] on icon "Ellipses" at bounding box center [831, 263] width 14 height 14
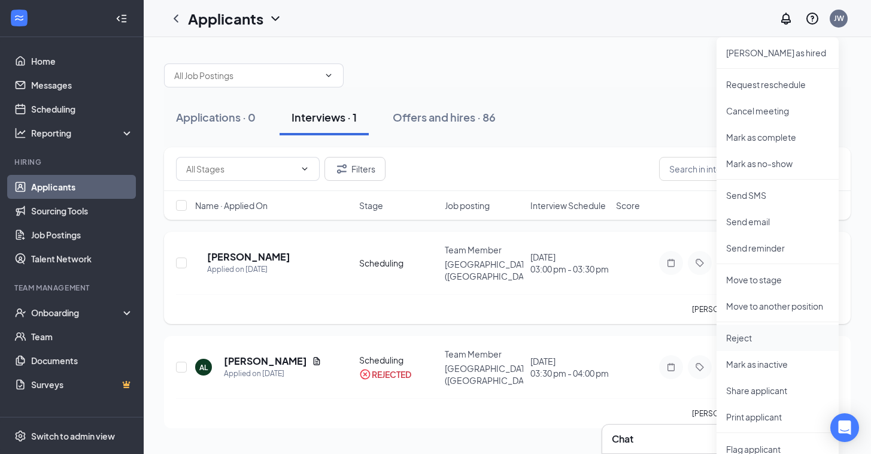
click at [754, 342] on p "Reject" at bounding box center [777, 338] width 103 height 12
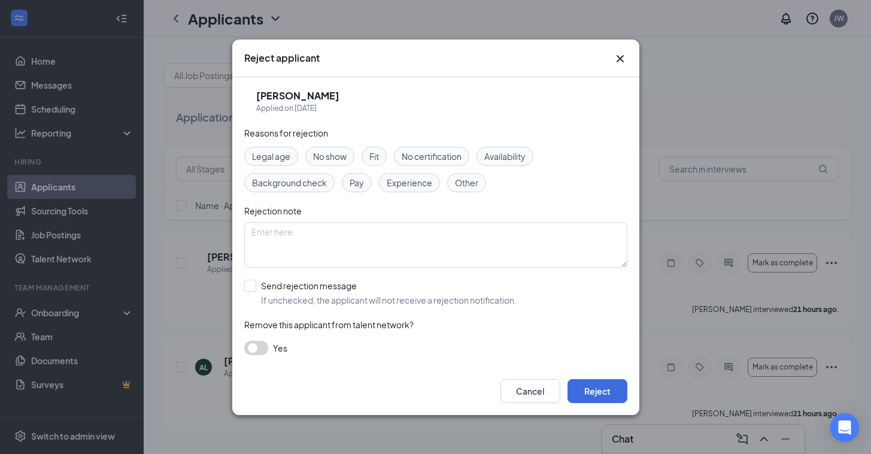
click at [260, 350] on button "button" at bounding box center [256, 348] width 24 height 14
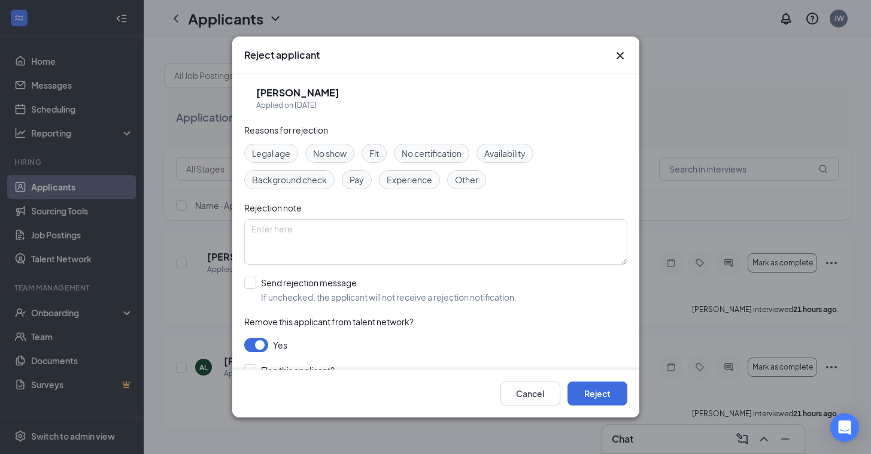
click at [337, 153] on span "No show" at bounding box center [330, 153] width 34 height 13
click at [596, 394] on button "Reject" at bounding box center [597, 393] width 60 height 24
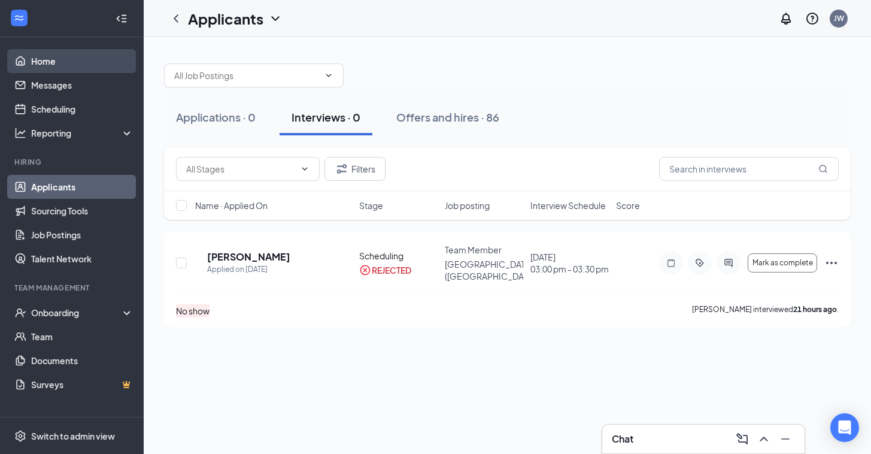
click at [54, 61] on link "Home" at bounding box center [82, 61] width 102 height 24
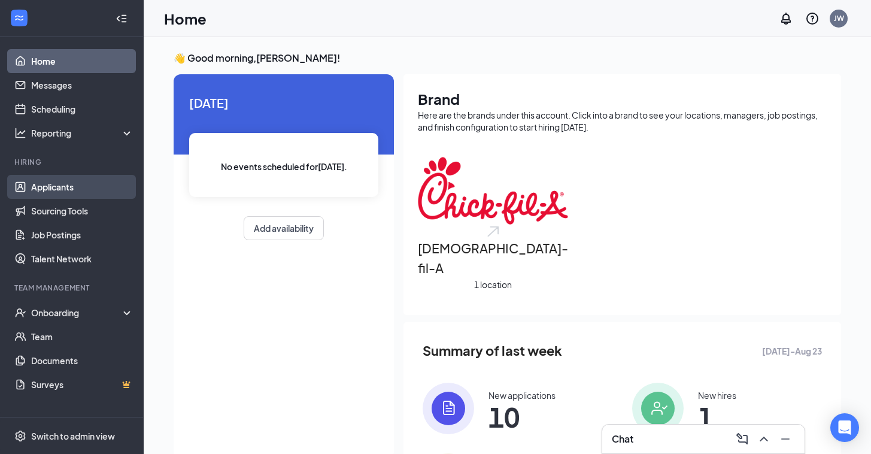
click at [65, 195] on link "Applicants" at bounding box center [82, 187] width 102 height 24
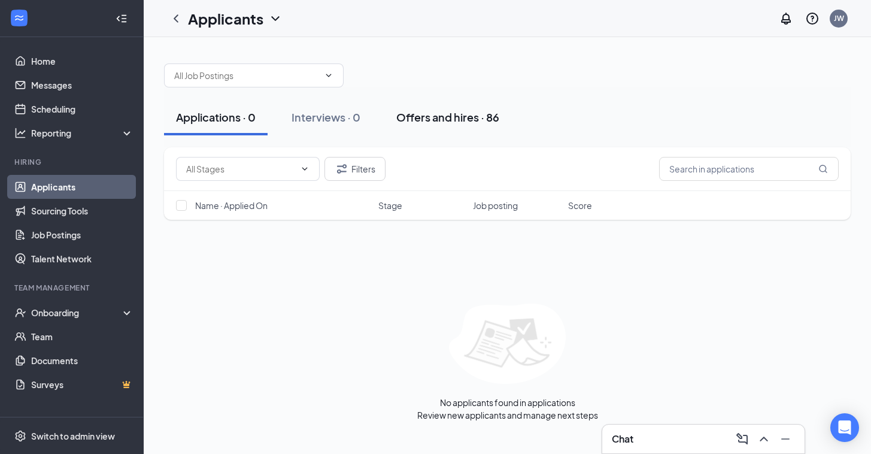
click at [440, 117] on div "Offers and hires · 86" at bounding box center [447, 117] width 103 height 15
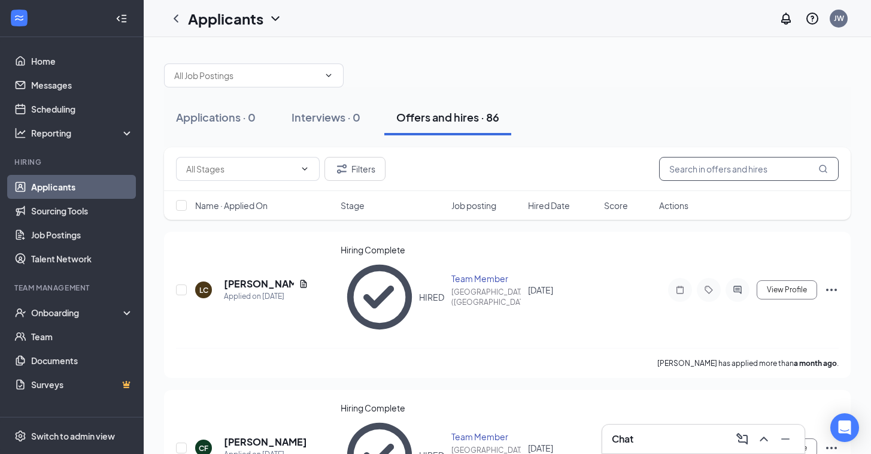
click at [724, 169] on input "text" at bounding box center [749, 169] width 180 height 24
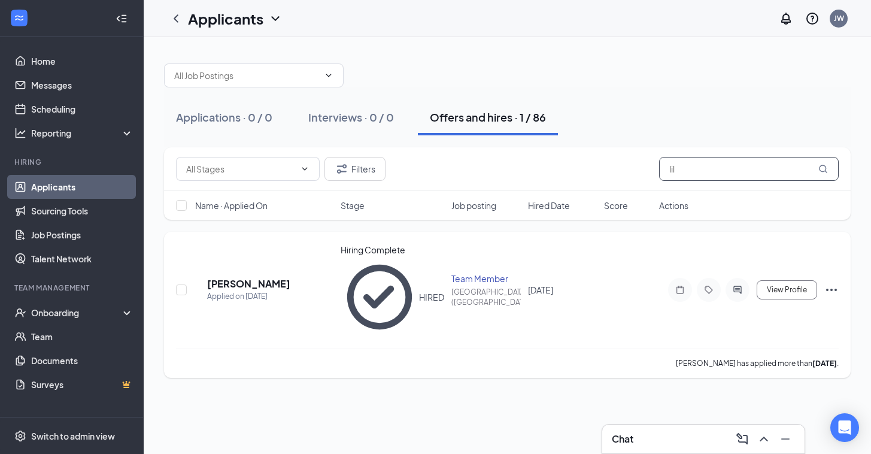
type input "lil"
click at [830, 283] on icon "Ellipses" at bounding box center [831, 290] width 14 height 14
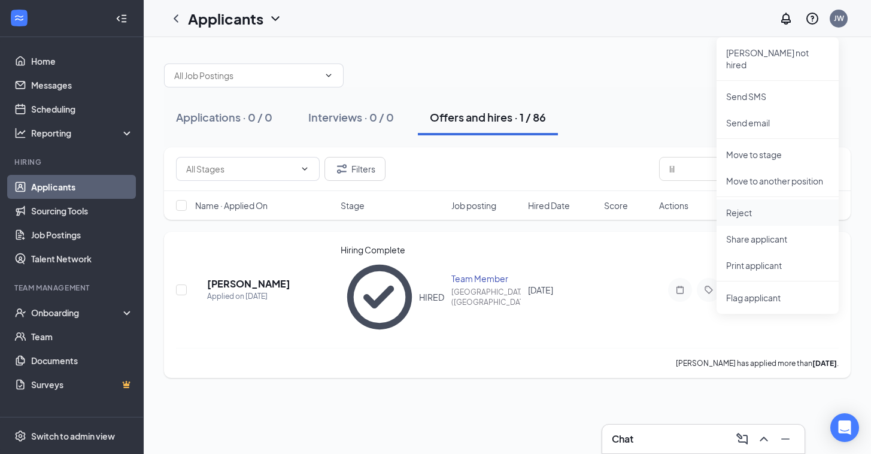
click at [774, 207] on p "Reject" at bounding box center [777, 213] width 103 height 12
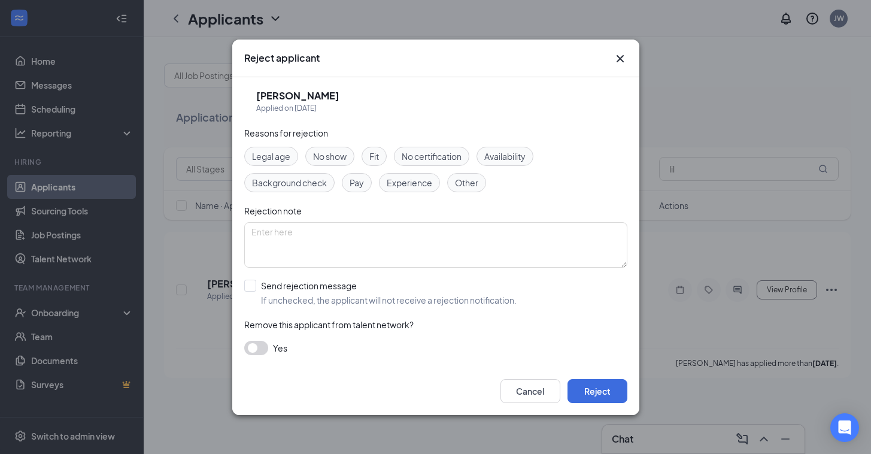
click at [262, 348] on button "button" at bounding box center [256, 348] width 24 height 14
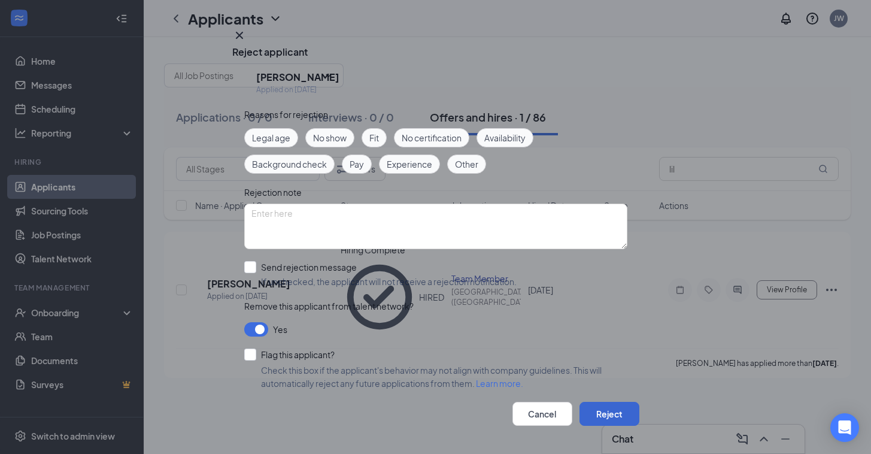
click at [598, 402] on button "Reject" at bounding box center [609, 414] width 60 height 24
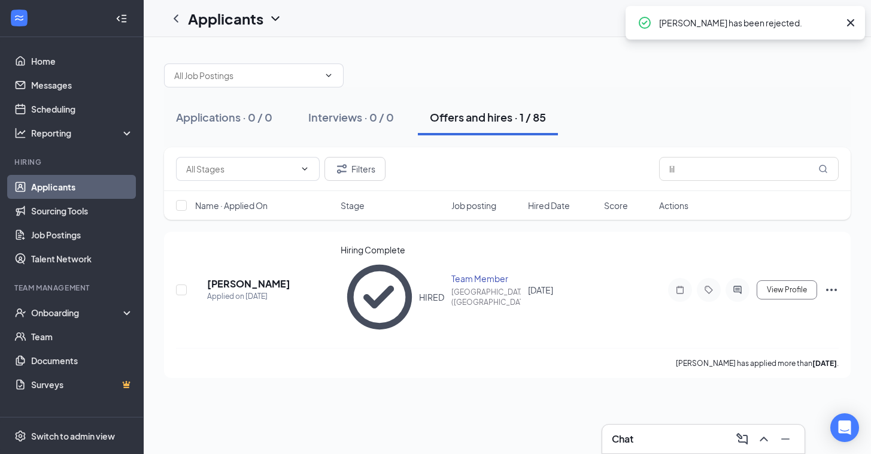
click at [849, 23] on icon "Cross" at bounding box center [850, 22] width 7 height 7
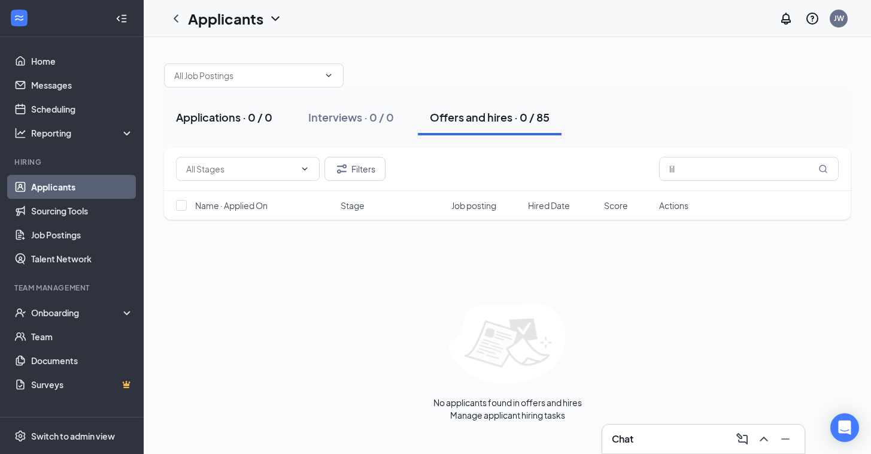
click at [224, 118] on div "Applications · 0 / 0" at bounding box center [224, 117] width 96 height 15
